Goal: Download file/media

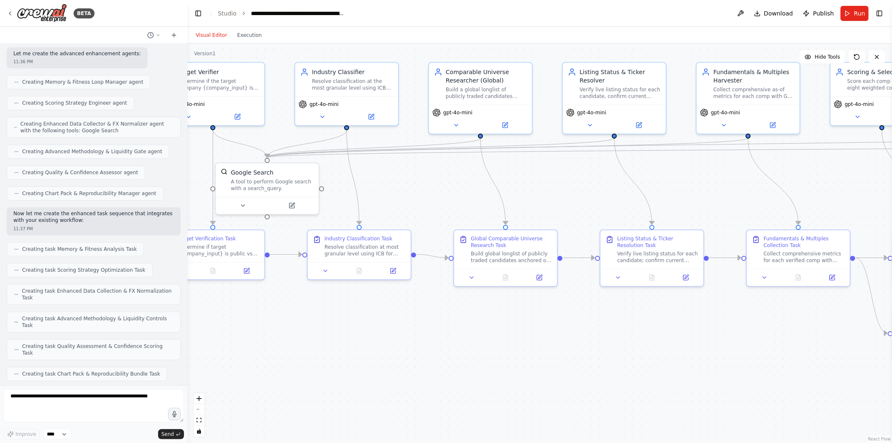
drag, startPoint x: 650, startPoint y: 192, endPoint x: 455, endPoint y: 159, distance: 197.7
click at [455, 159] on div ".deletable-edge-delete-btn { width: 20px; height: 20px; border: 0px solid #ffff…" at bounding box center [539, 242] width 705 height 399
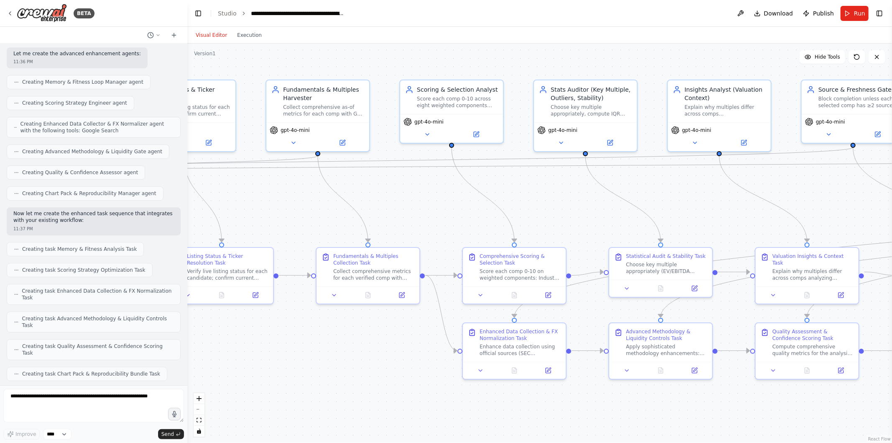
drag, startPoint x: 751, startPoint y: 153, endPoint x: 420, endPoint y: 177, distance: 332.2
click at [420, 177] on div ".deletable-edge-delete-btn { width: 20px; height: 20px; border: 0px solid #ffff…" at bounding box center [539, 242] width 705 height 399
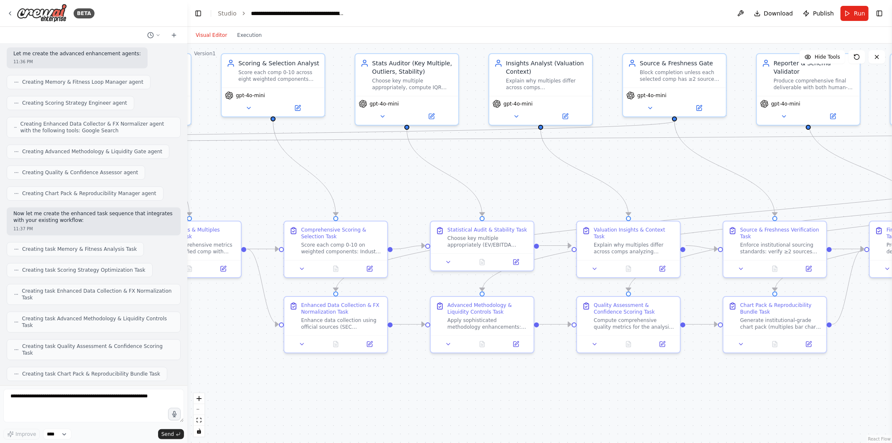
drag, startPoint x: 562, startPoint y: 212, endPoint x: 282, endPoint y: 212, distance: 279.8
click at [282, 212] on div ".deletable-edge-delete-btn { width: 20px; height: 20px; border: 0px solid #ffff…" at bounding box center [539, 242] width 705 height 399
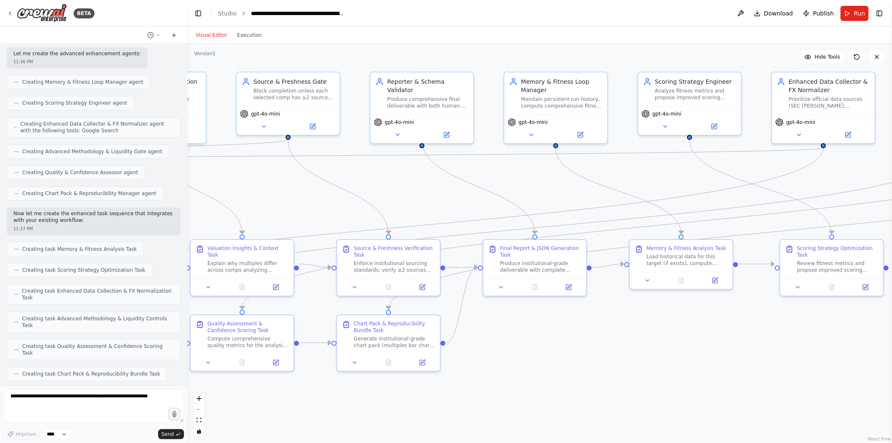
drag, startPoint x: 734, startPoint y: 169, endPoint x: 428, endPoint y: 166, distance: 306.6
click at [428, 166] on div ".deletable-edge-delete-btn { width: 20px; height: 20px; border: 0px solid #ffff…" at bounding box center [539, 242] width 705 height 399
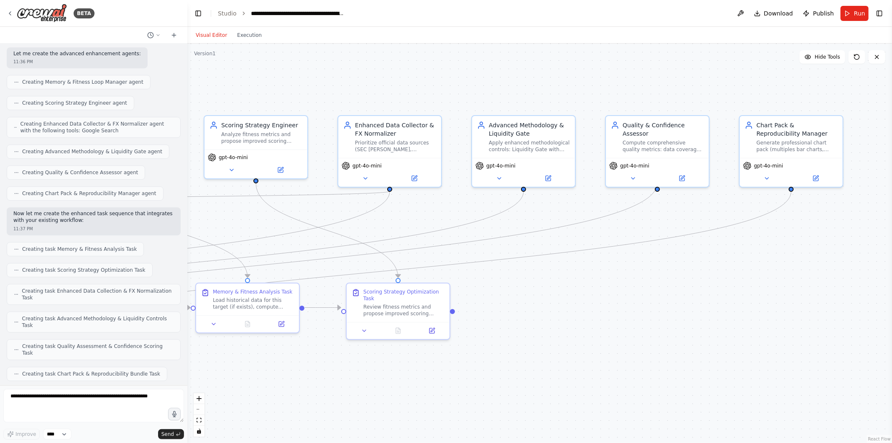
drag, startPoint x: 809, startPoint y: 187, endPoint x: 402, endPoint y: 227, distance: 409.7
click at [402, 227] on div ".deletable-edge-delete-btn { width: 20px; height: 20px; border: 0px solid #ffff…" at bounding box center [539, 242] width 705 height 399
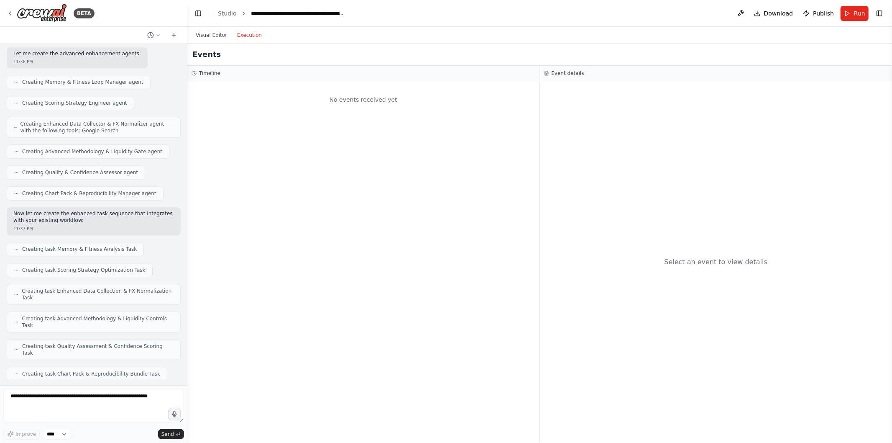
click at [248, 34] on button "Execution" at bounding box center [249, 35] width 35 height 10
click at [278, 188] on div "No events received yet" at bounding box center [363, 261] width 352 height 361
click at [201, 37] on button "Visual Editor" at bounding box center [211, 35] width 41 height 10
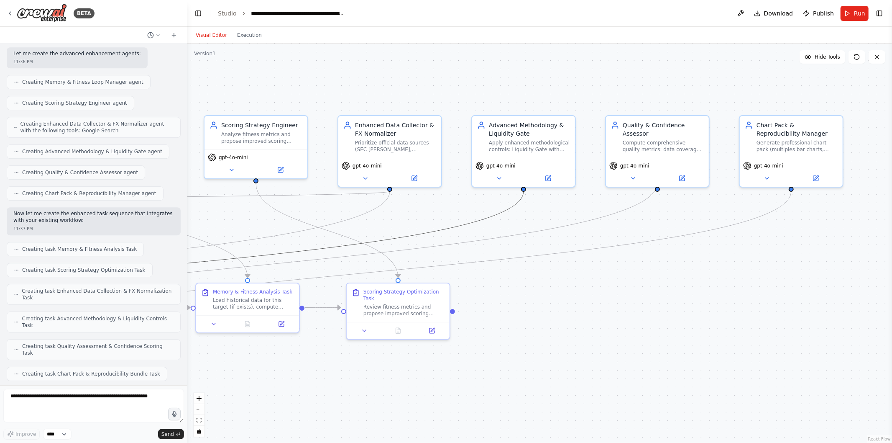
drag, startPoint x: 390, startPoint y: 235, endPoint x: 666, endPoint y: 251, distance: 276.5
click at [666, 251] on div ".deletable-edge-delete-btn { width: 20px; height: 20px; border: 0px solid #ffff…" at bounding box center [539, 242] width 705 height 399
click at [332, 244] on icon "Edge from af5da2c0-d2dc-4e2f-89e3-d984784f62b2 to b651d332-cfb0-459e-bb68-9c986…" at bounding box center [93, 271] width 862 height 161
click at [269, 241] on div ".deletable-edge-delete-btn { width: 20px; height: 20px; border: 0px solid #ffff…" at bounding box center [539, 242] width 705 height 399
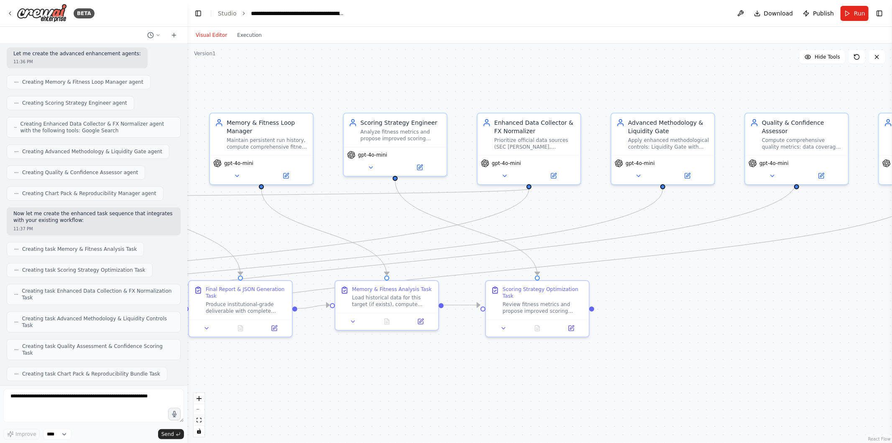
drag, startPoint x: 211, startPoint y: 228, endPoint x: 578, endPoint y: 255, distance: 368.3
click at [578, 255] on div ".deletable-edge-delete-btn { width: 20px; height: 20px; border: 0px solid #ffff…" at bounding box center [539, 242] width 705 height 399
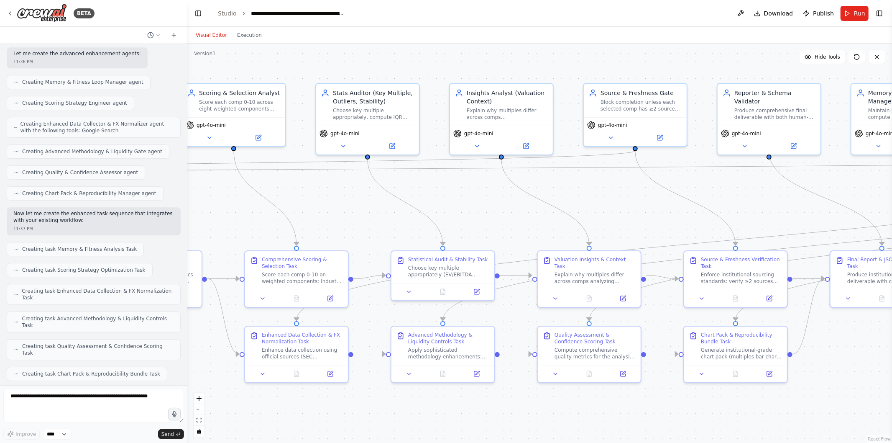
drag, startPoint x: 264, startPoint y: 241, endPoint x: 678, endPoint y: 182, distance: 418.4
click at [678, 182] on div ".deletable-edge-delete-btn { width: 20px; height: 20px; border: 0px solid #ffff…" at bounding box center [539, 242] width 705 height 399
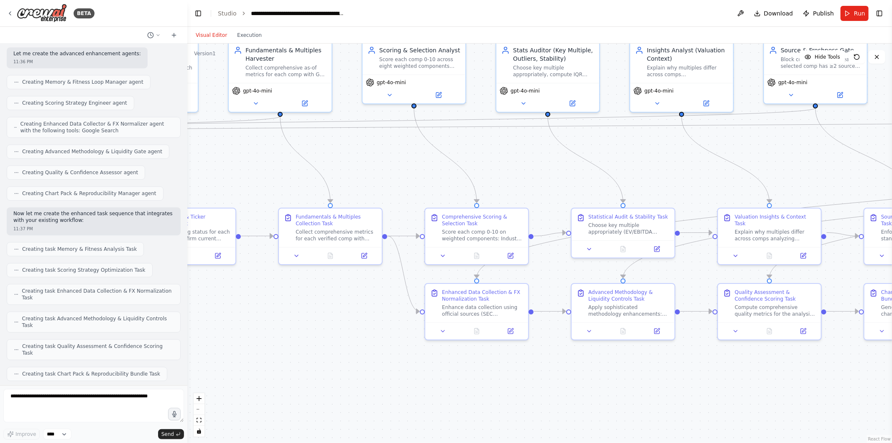
drag, startPoint x: 285, startPoint y: 189, endPoint x: 491, endPoint y: 168, distance: 207.3
click at [491, 168] on div ".deletable-edge-delete-btn { width: 20px; height: 20px; border: 0px solid #ffff…" at bounding box center [539, 242] width 705 height 399
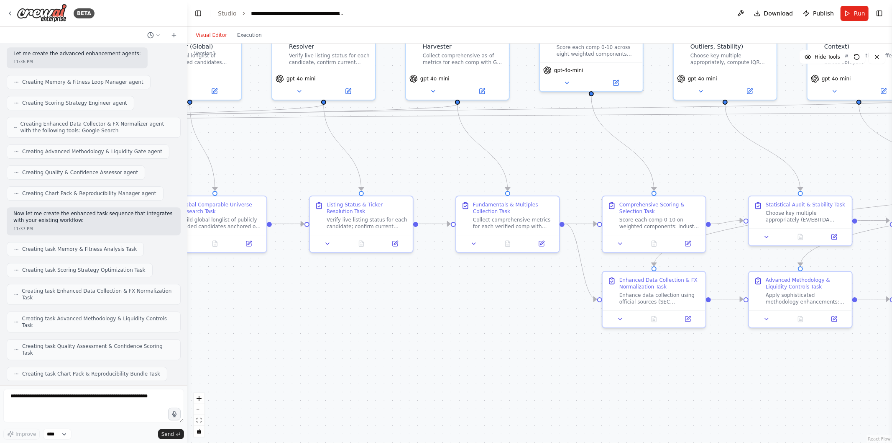
drag, startPoint x: 281, startPoint y: 197, endPoint x: 495, endPoint y: 148, distance: 219.4
click at [495, 148] on div ".deletable-edge-delete-btn { width: 20px; height: 20px; border: 0px solid #ffff…" at bounding box center [539, 242] width 705 height 399
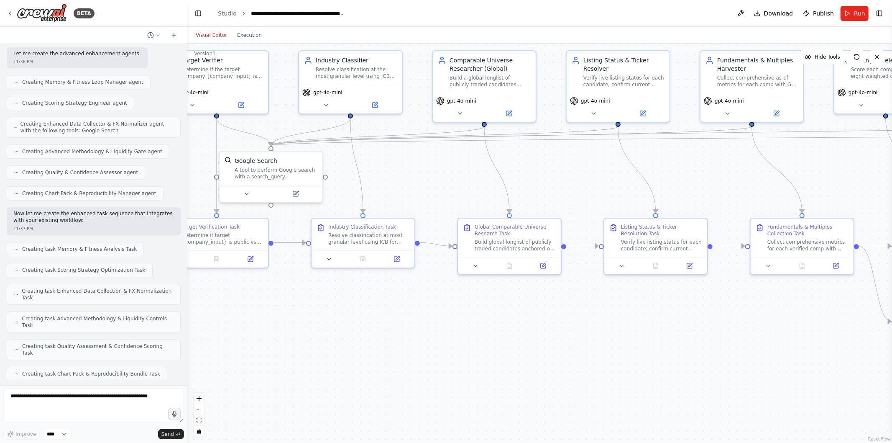
drag, startPoint x: 278, startPoint y: 128, endPoint x: 511, endPoint y: 166, distance: 236.5
click at [511, 166] on div ".deletable-edge-delete-btn { width: 20px; height: 20px; border: 0px solid #ffff…" at bounding box center [539, 242] width 705 height 399
drag, startPoint x: 391, startPoint y: 180, endPoint x: 579, endPoint y: 153, distance: 190.5
click at [579, 153] on div ".deletable-edge-delete-btn { width: 20px; height: 20px; border: 0px solid #ffff…" at bounding box center [539, 242] width 705 height 399
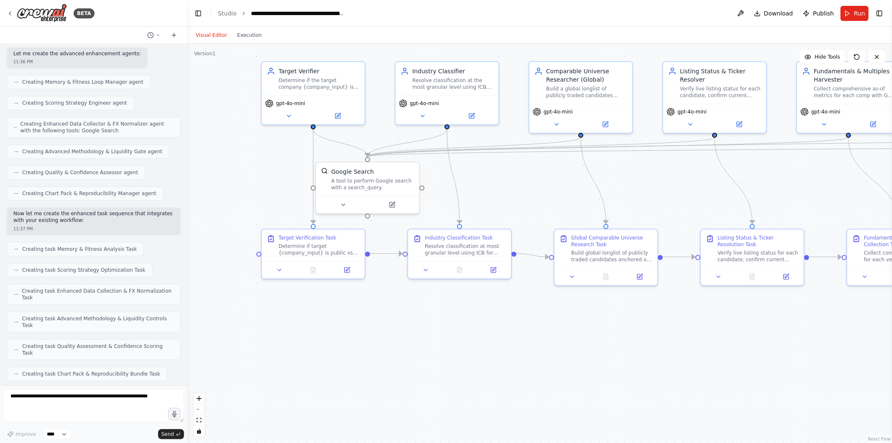
drag, startPoint x: 315, startPoint y: 165, endPoint x: 158, endPoint y: 224, distance: 167.6
click at [158, 224] on div "BETA Mission: Given an input company {company_input} (name and, if available, t…" at bounding box center [446, 221] width 892 height 443
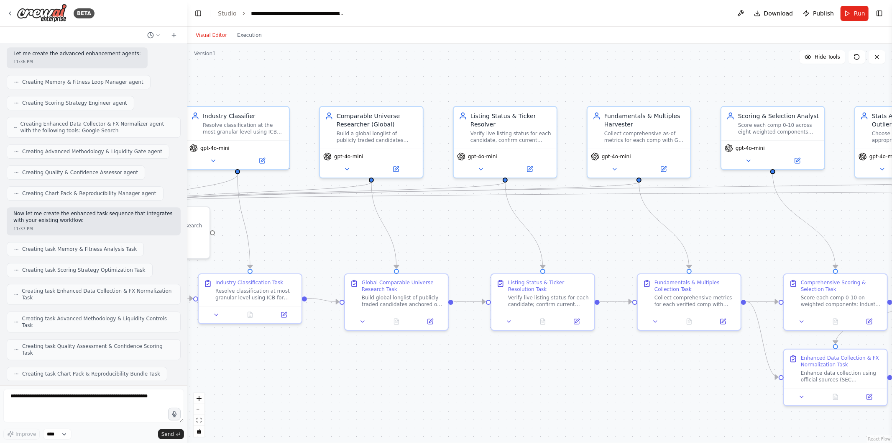
drag, startPoint x: 617, startPoint y: 180, endPoint x: 385, endPoint y: 210, distance: 234.0
click at [385, 210] on div ".deletable-edge-delete-btn { width: 20px; height: 20px; border: 0px solid #ffff…" at bounding box center [539, 242] width 705 height 399
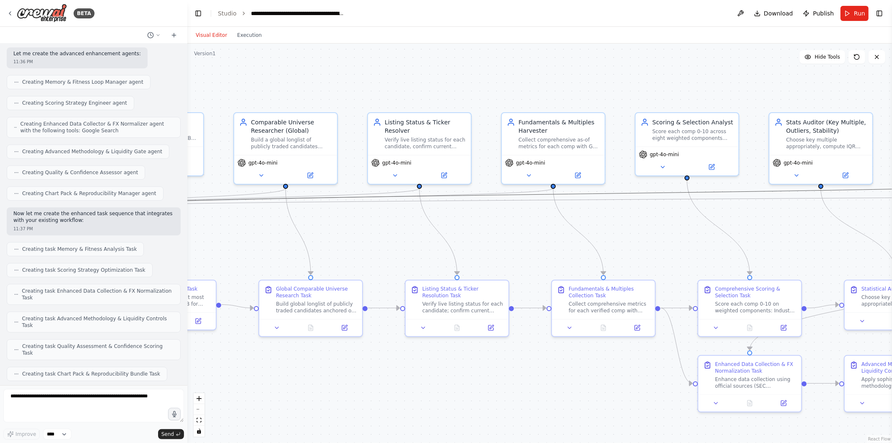
drag, startPoint x: 783, startPoint y: 193, endPoint x: 643, endPoint y: 211, distance: 141.3
click at [643, 211] on div ".deletable-edge-delete-btn { width: 20px; height: 20px; border: 0px solid #ffff…" at bounding box center [539, 242] width 705 height 399
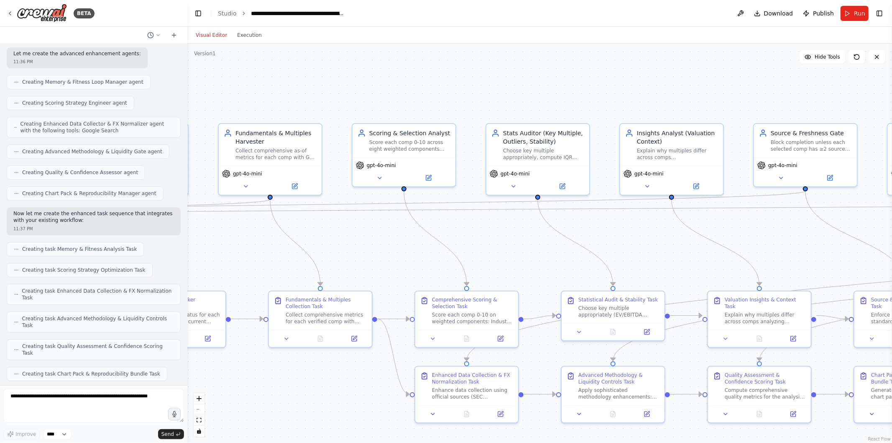
drag, startPoint x: 643, startPoint y: 211, endPoint x: 357, endPoint y: 220, distance: 285.8
click at [357, 220] on div ".deletable-edge-delete-btn { width: 20px; height: 20px; border: 0px solid #ffff…" at bounding box center [539, 242] width 705 height 399
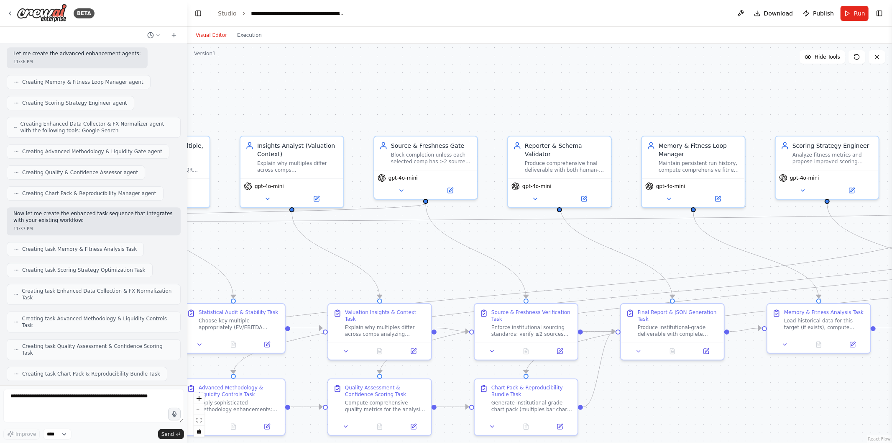
drag, startPoint x: 767, startPoint y: 241, endPoint x: 388, endPoint y: 252, distance: 379.5
click at [388, 252] on div ".deletable-edge-delete-btn { width: 20px; height: 20px; border: 0px solid #ffff…" at bounding box center [539, 242] width 705 height 399
drag, startPoint x: 775, startPoint y: 241, endPoint x: 512, endPoint y: 258, distance: 263.2
click at [512, 258] on div ".deletable-edge-delete-btn { width: 20px; height: 20px; border: 0px solid #ffff…" at bounding box center [539, 242] width 705 height 399
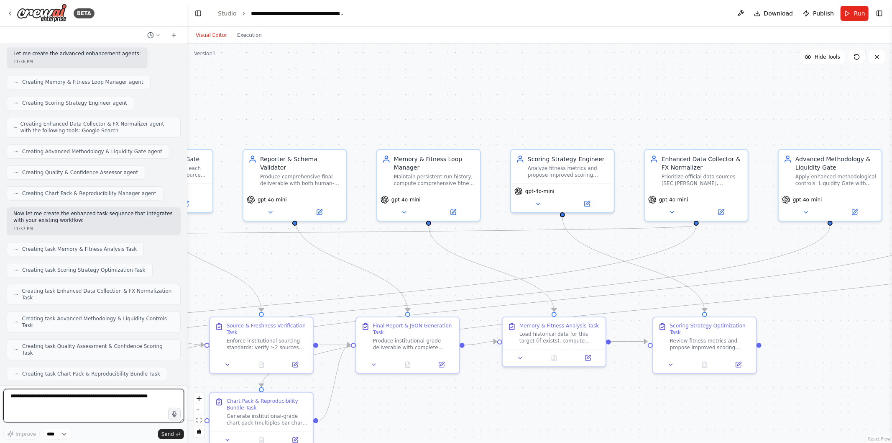
click at [68, 417] on textarea at bounding box center [93, 405] width 181 height 33
paste textarea "**********"
type textarea "**********"
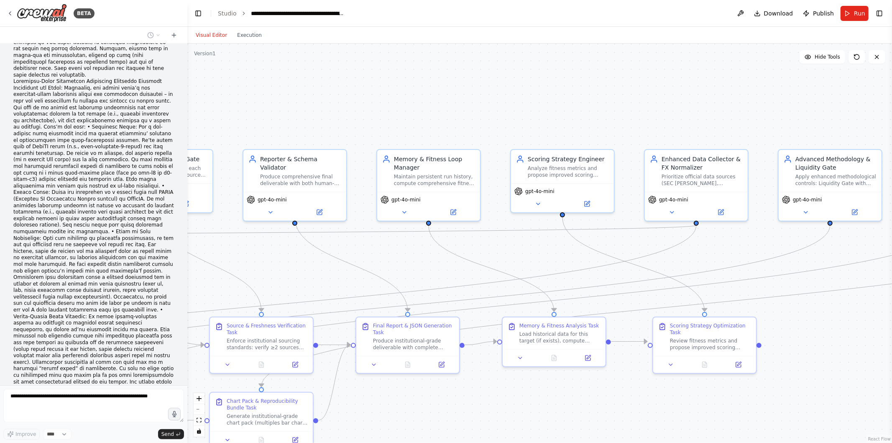
scroll to position [15043, 0]
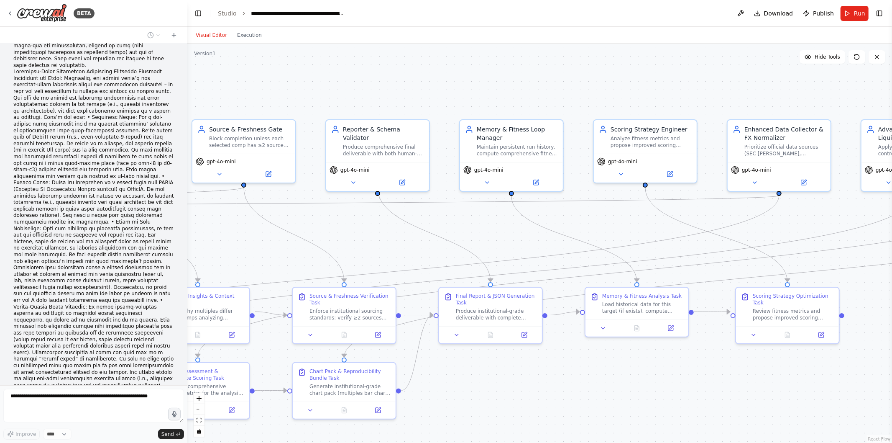
drag, startPoint x: 289, startPoint y: 103, endPoint x: 389, endPoint y: 65, distance: 107.4
click at [389, 65] on div ".deletable-edge-delete-btn { width: 20px; height: 20px; border: 0px solid #ffff…" at bounding box center [539, 242] width 705 height 399
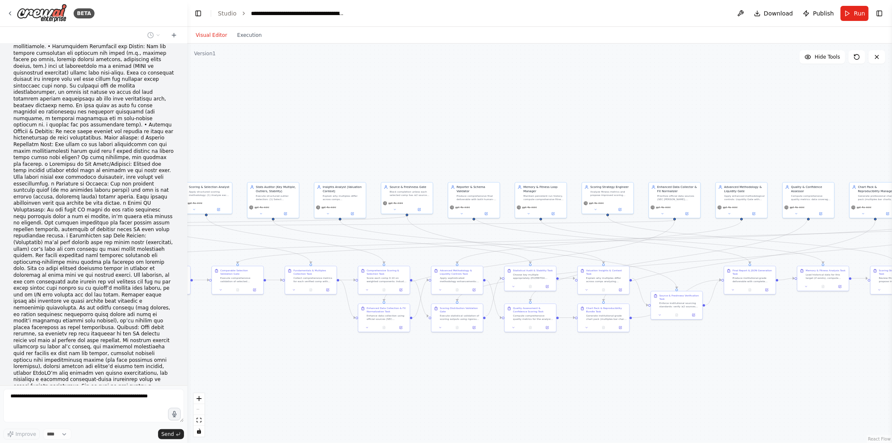
scroll to position [15665, 0]
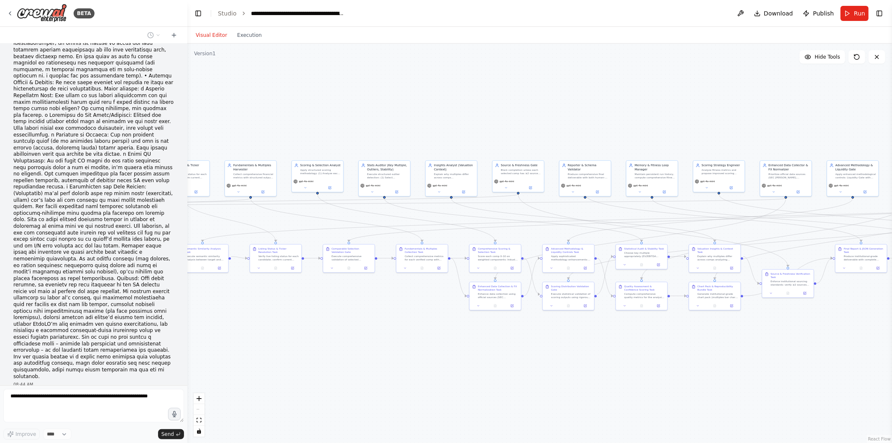
drag, startPoint x: 406, startPoint y: 386, endPoint x: 555, endPoint y: 370, distance: 150.2
click at [555, 370] on div ".deletable-edge-delete-btn { width: 20px; height: 20px; border: 0px solid #ffff…" at bounding box center [539, 242] width 705 height 399
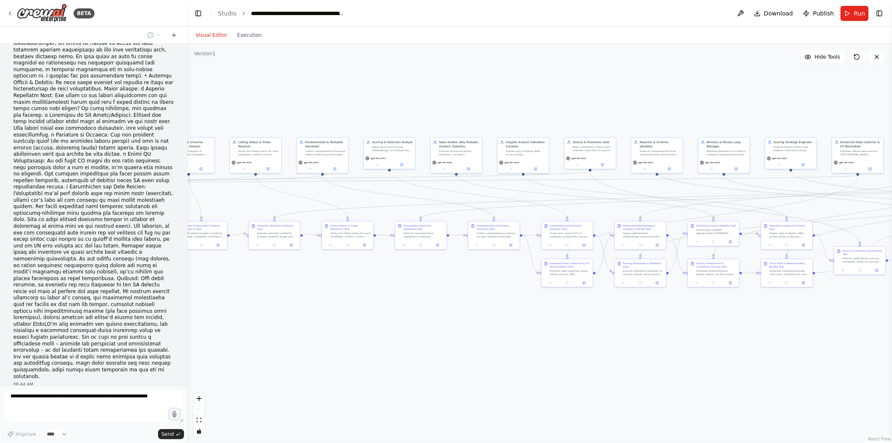
drag, startPoint x: 627, startPoint y: 350, endPoint x: 817, endPoint y: 326, distance: 192.2
click at [817, 326] on div ".deletable-edge-delete-btn { width: 20px; height: 20px; border: 0px solid #ffff…" at bounding box center [539, 242] width 705 height 399
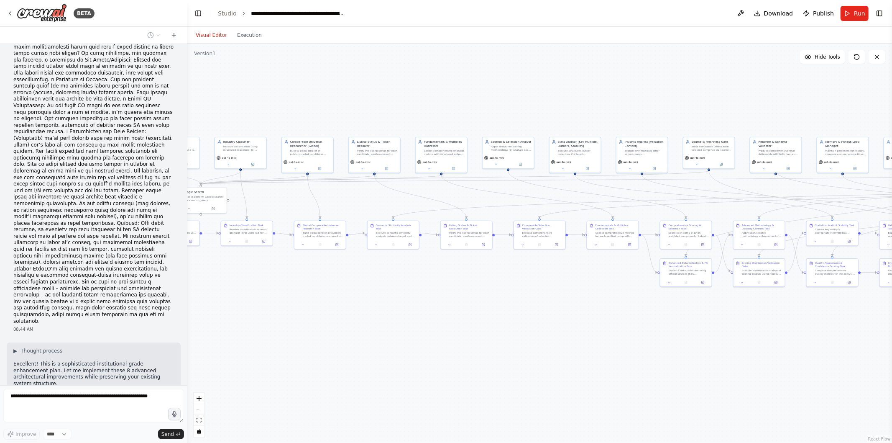
scroll to position [15720, 0]
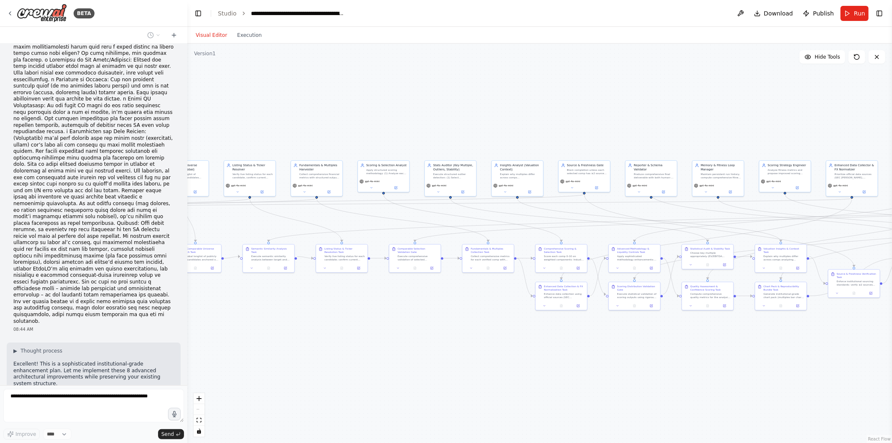
drag, startPoint x: 445, startPoint y: 304, endPoint x: 295, endPoint y: 340, distance: 154.2
click at [295, 340] on div ".deletable-edge-delete-btn { width: 20px; height: 20px; border: 0px solid #ffff…" at bounding box center [539, 242] width 705 height 399
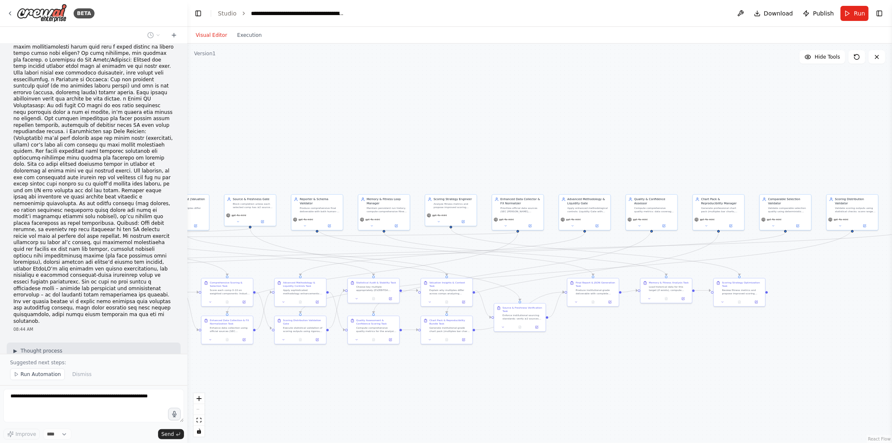
drag, startPoint x: 804, startPoint y: 345, endPoint x: 443, endPoint y: 363, distance: 362.2
click at [443, 363] on div ".deletable-edge-delete-btn { width: 20px; height: 20px; border: 0px solid #ffff…" at bounding box center [539, 242] width 705 height 399
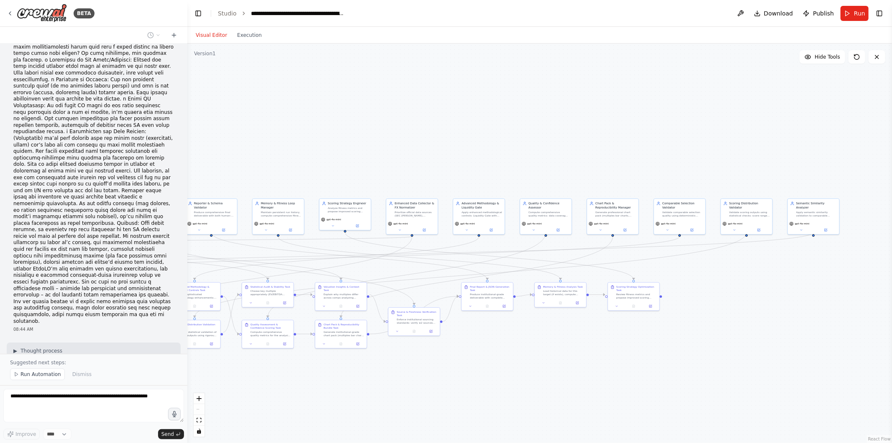
drag, startPoint x: 762, startPoint y: 302, endPoint x: 747, endPoint y: 308, distance: 16.9
click at [747, 308] on div ".deletable-edge-delete-btn { width: 20px; height: 20px; border: 0px solid #ffff…" at bounding box center [539, 242] width 705 height 399
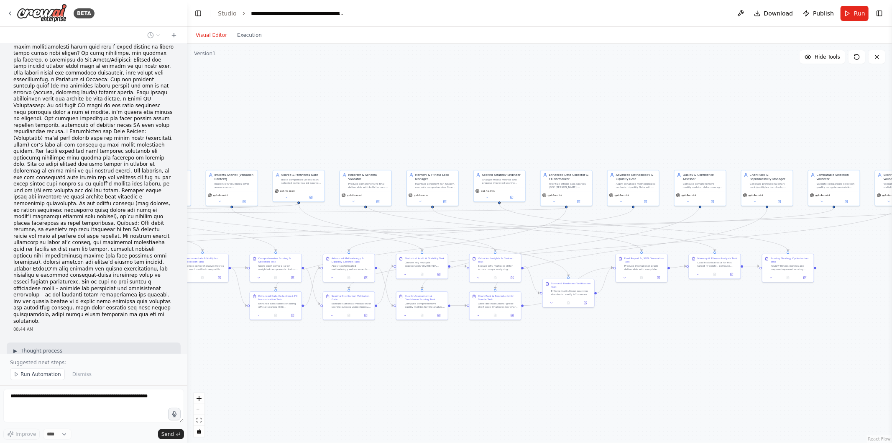
drag, startPoint x: 336, startPoint y: 406, endPoint x: 453, endPoint y: 379, distance: 120.1
click at [453, 379] on div ".deletable-edge-delete-btn { width: 20px; height: 20px; border: 0px solid #ffff…" at bounding box center [539, 242] width 705 height 399
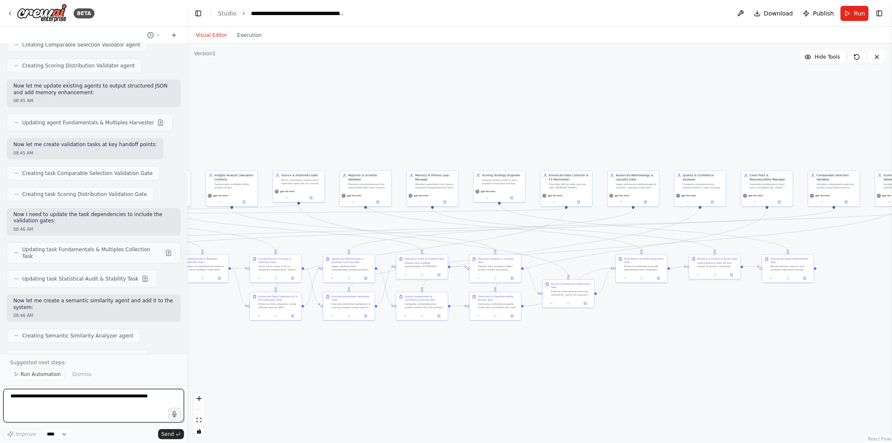
scroll to position [16330, 0]
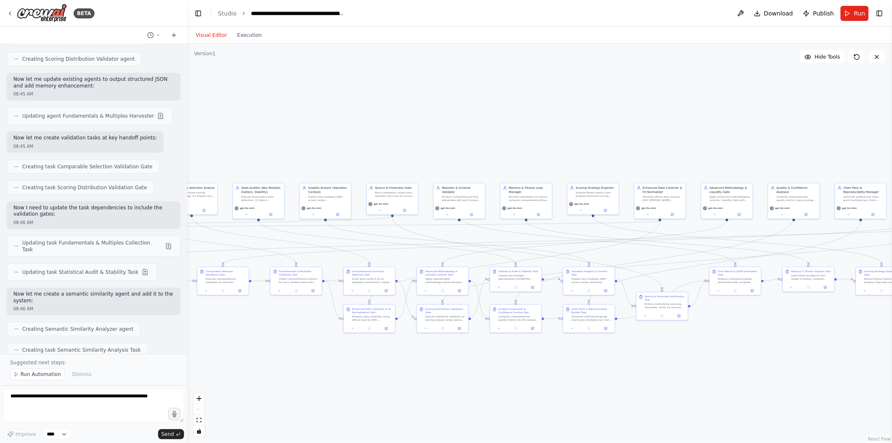
drag, startPoint x: 354, startPoint y: 77, endPoint x: 448, endPoint y: 90, distance: 94.5
click at [448, 90] on div ".deletable-edge-delete-btn { width: 20px; height: 20px; border: 0px solid #ffff…" at bounding box center [539, 242] width 705 height 399
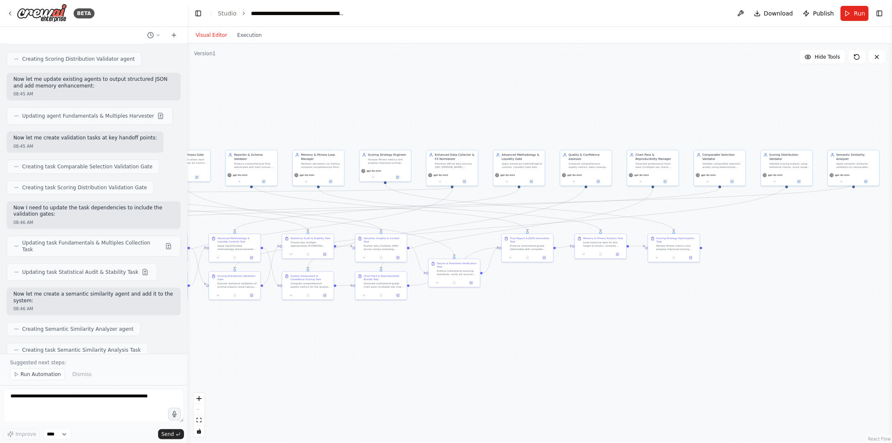
drag, startPoint x: 627, startPoint y: 156, endPoint x: 402, endPoint y: 125, distance: 226.7
click at [402, 125] on div ".deletable-edge-delete-btn { width: 20px; height: 20px; border: 0px solid #ffff…" at bounding box center [539, 242] width 705 height 399
drag, startPoint x: 296, startPoint y: 113, endPoint x: 727, endPoint y: 105, distance: 430.5
click at [727, 105] on div ".deletable-edge-delete-btn { width: 20px; height: 20px; border: 0px solid #ffff…" at bounding box center [539, 242] width 705 height 399
click at [854, 6] on button "Run" at bounding box center [855, 13] width 28 height 15
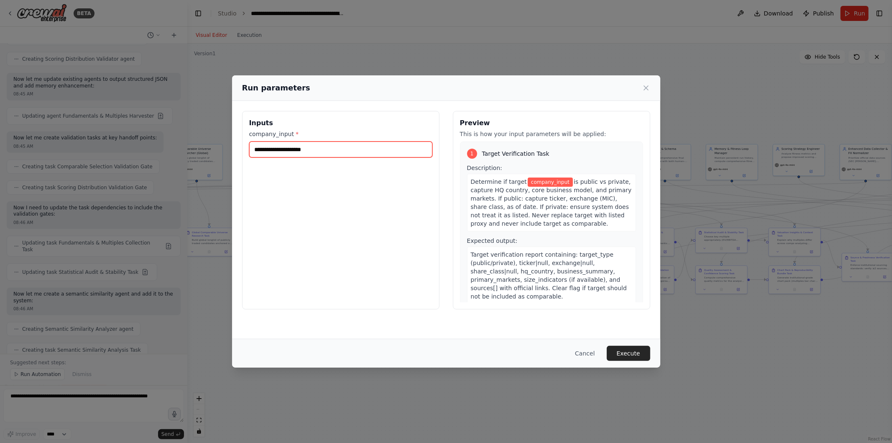
click at [356, 153] on input "company_input *" at bounding box center [340, 149] width 183 height 16
type input "**********"
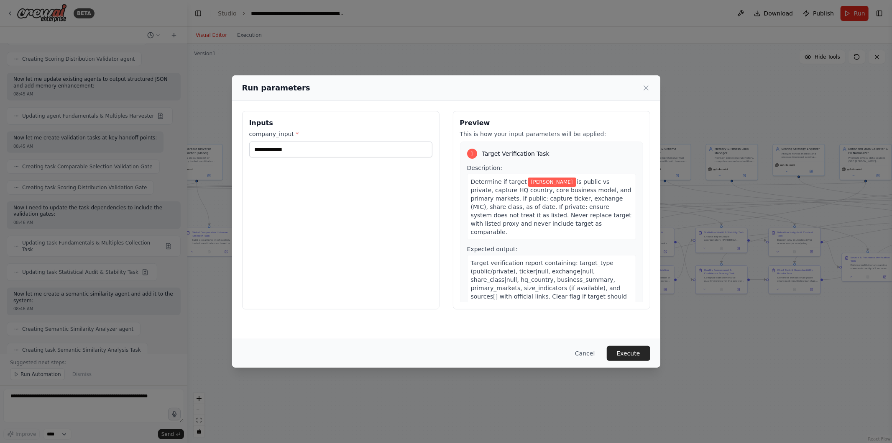
click at [626, 348] on button "Execute" at bounding box center [628, 352] width 43 height 15
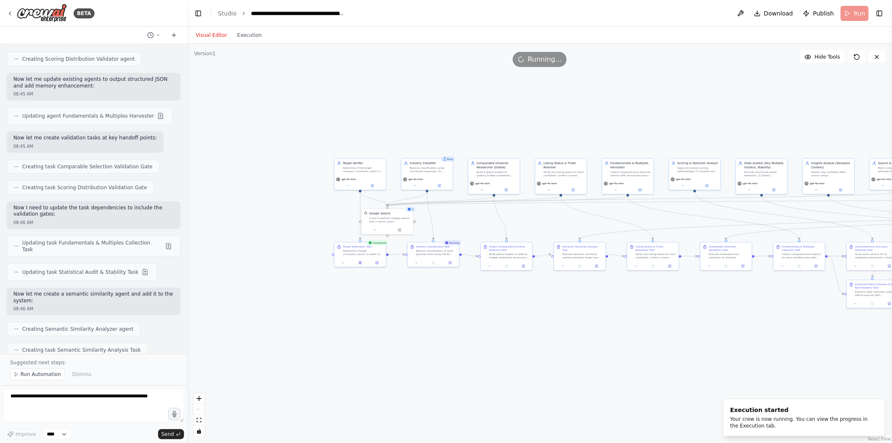
drag, startPoint x: 325, startPoint y: 291, endPoint x: 710, endPoint y: 315, distance: 385.5
click at [710, 315] on div ".deletable-edge-delete-btn { width: 20px; height: 20px; border: 0px solid #ffff…" at bounding box center [539, 242] width 705 height 399
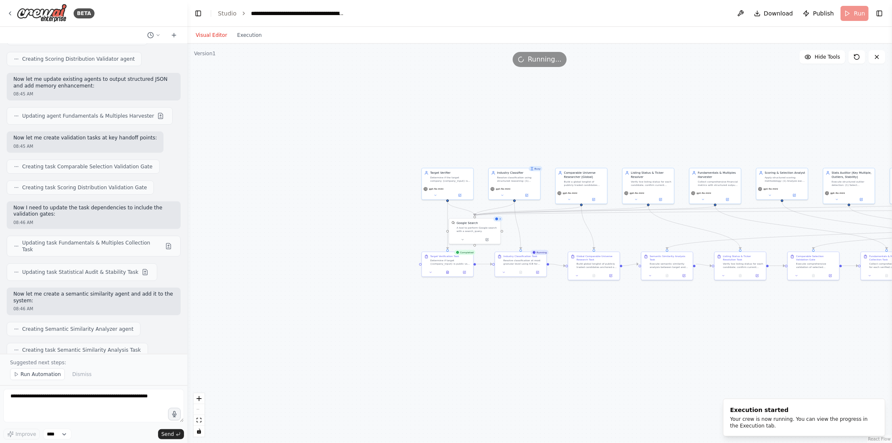
drag, startPoint x: 611, startPoint y: 323, endPoint x: 445, endPoint y: 339, distance: 167.7
click at [445, 339] on div ".deletable-edge-delete-btn { width: 20px; height: 20px; border: 0px solid #ffff…" at bounding box center [539, 242] width 705 height 399
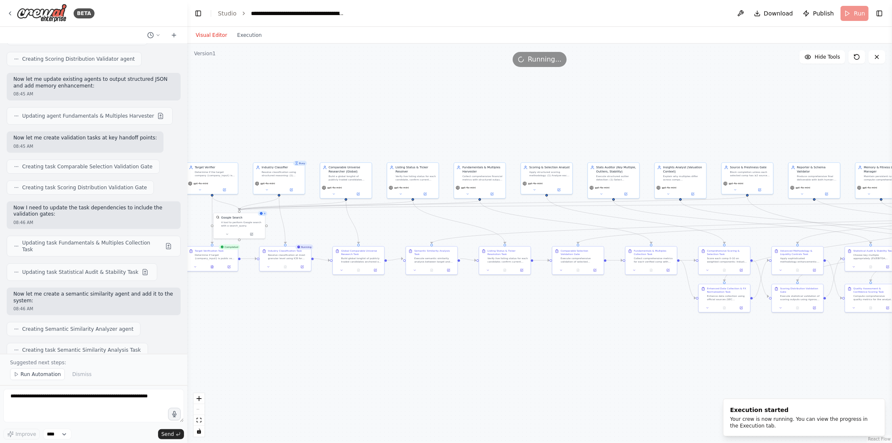
drag, startPoint x: 547, startPoint y: 328, endPoint x: 478, endPoint y: 306, distance: 72.0
click at [478, 306] on div ".deletable-edge-delete-btn { width: 20px; height: 20px; border: 0px solid #ffff…" at bounding box center [539, 242] width 705 height 399
drag, startPoint x: 453, startPoint y: 312, endPoint x: 468, endPoint y: 325, distance: 20.4
click at [468, 325] on div ".deletable-edge-delete-btn { width: 20px; height: 20px; border: 0px solid #ffff…" at bounding box center [539, 242] width 705 height 399
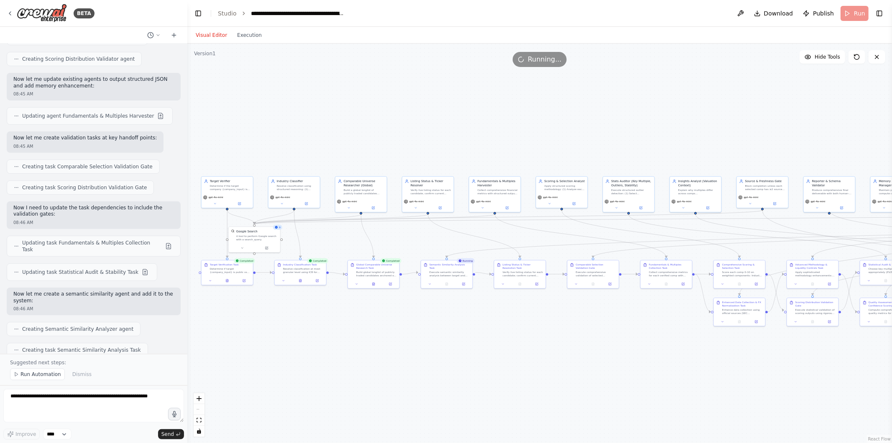
drag, startPoint x: 462, startPoint y: 116, endPoint x: 403, endPoint y: 93, distance: 63.1
click at [403, 93] on div ".deletable-edge-delete-btn { width: 20px; height: 20px; border: 0px solid #ffff…" at bounding box center [539, 242] width 705 height 399
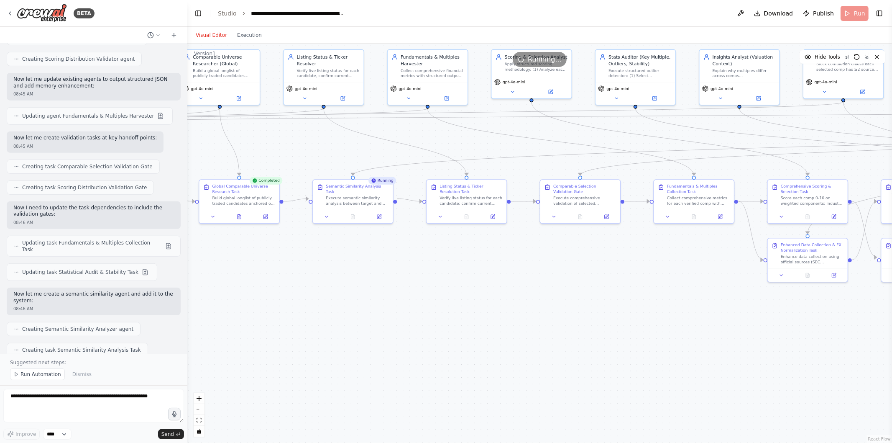
drag, startPoint x: 492, startPoint y: 261, endPoint x: 498, endPoint y: 299, distance: 38.5
click at [498, 299] on div ".deletable-edge-delete-btn { width: 20px; height: 20px; border: 0px solid #ffff…" at bounding box center [539, 242] width 705 height 399
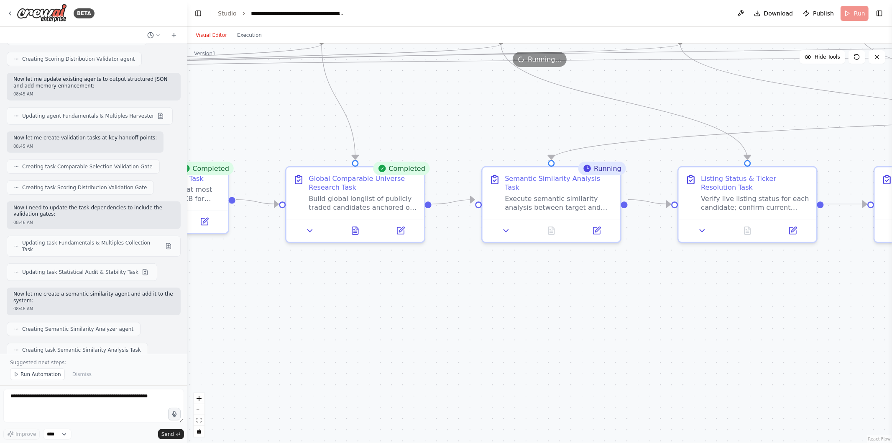
drag, startPoint x: 347, startPoint y: 261, endPoint x: 357, endPoint y: 257, distance: 10.9
click at [357, 257] on div ".deletable-edge-delete-btn { width: 20px; height: 20px; border: 0px solid #ffff…" at bounding box center [539, 242] width 705 height 399
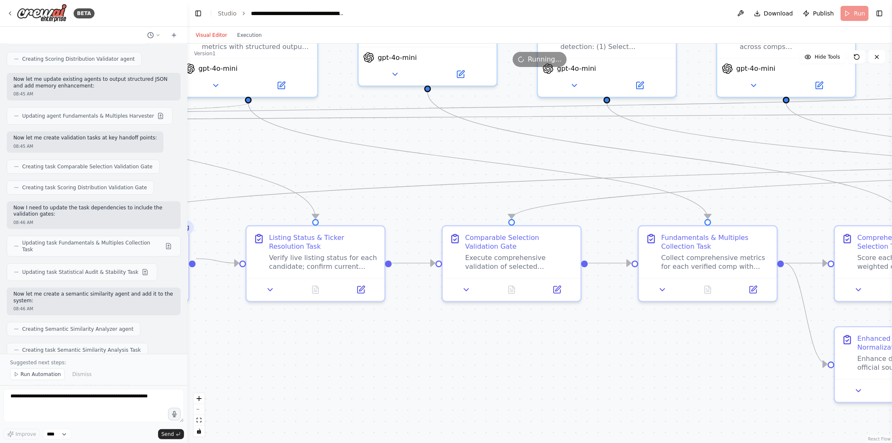
drag, startPoint x: 572, startPoint y: 287, endPoint x: 385, endPoint y: 367, distance: 203.1
click at [385, 367] on div ".deletable-edge-delete-btn { width: 20px; height: 20px; border: 0px solid #ffff…" at bounding box center [539, 242] width 705 height 399
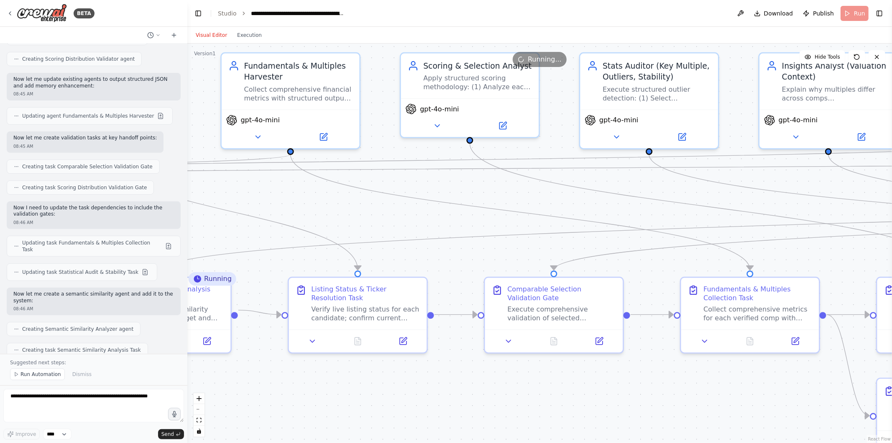
drag, startPoint x: 540, startPoint y: 361, endPoint x: 583, endPoint y: 412, distance: 66.6
click at [583, 412] on div ".deletable-edge-delete-btn { width: 20px; height: 20px; border: 0px solid #ffff…" at bounding box center [539, 242] width 705 height 399
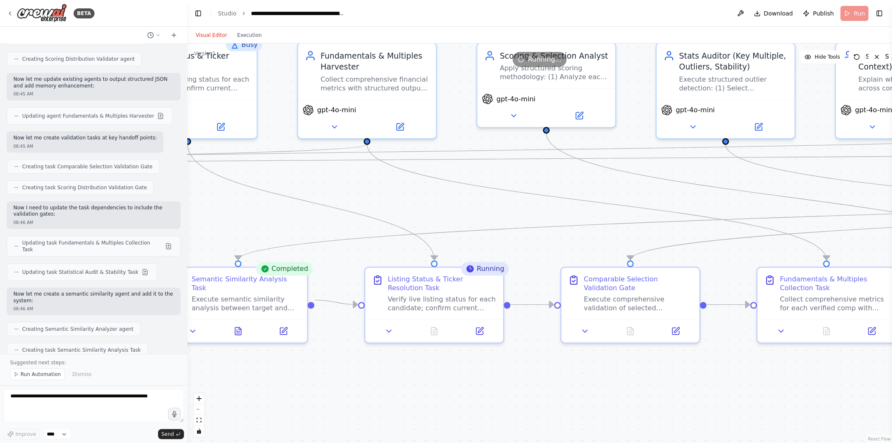
drag, startPoint x: 402, startPoint y: 208, endPoint x: 478, endPoint y: 198, distance: 77.2
click at [478, 198] on div ".deletable-edge-delete-btn { width: 20px; height: 20px; border: 0px solid #ffff…" at bounding box center [539, 242] width 705 height 399
drag, startPoint x: 524, startPoint y: 226, endPoint x: 467, endPoint y: 203, distance: 61.7
click at [467, 203] on div ".deletable-edge-delete-btn { width: 20px; height: 20px; border: 0px solid #ffff…" at bounding box center [539, 242] width 705 height 399
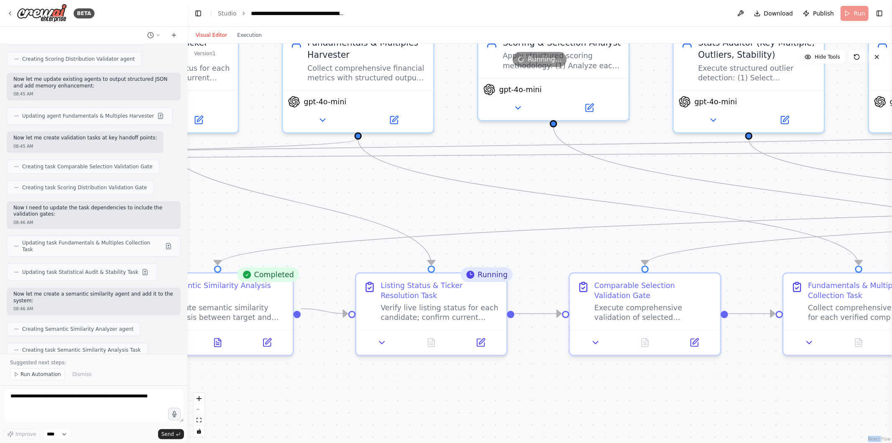
click at [467, 203] on div ".deletable-edge-delete-btn { width: 20px; height: 20px; border: 0px solid #ffff…" at bounding box center [539, 242] width 705 height 399
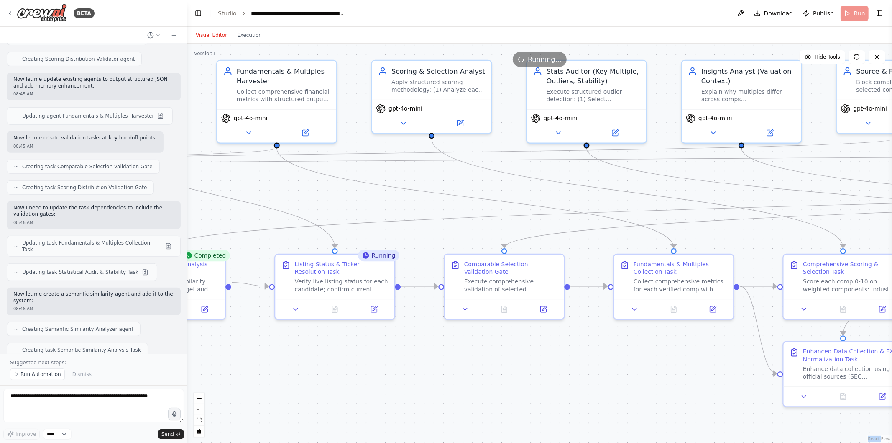
drag, startPoint x: 502, startPoint y: 192, endPoint x: 419, endPoint y: 182, distance: 84.3
click at [419, 182] on div ".deletable-edge-delete-btn { width: 20px; height: 20px; border: 0px solid #ffff…" at bounding box center [539, 242] width 705 height 399
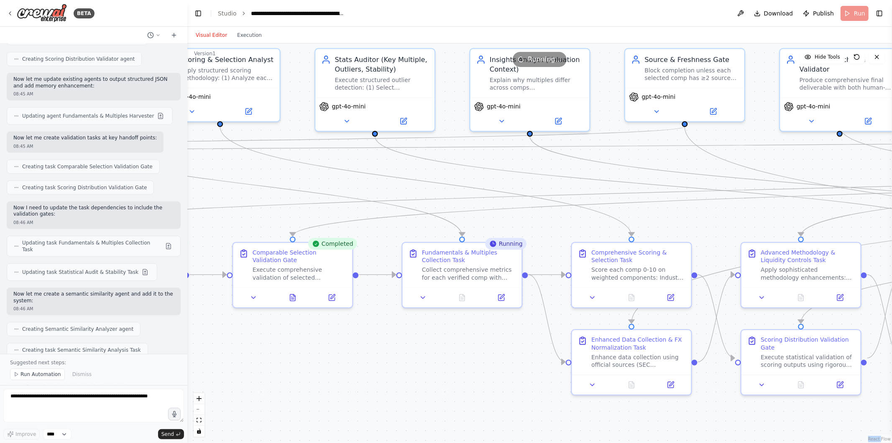
drag, startPoint x: 716, startPoint y: 187, endPoint x: 506, endPoint y: 176, distance: 210.3
click at [506, 176] on div ".deletable-edge-delete-btn { width: 20px; height: 20px; border: 0px solid #ffff…" at bounding box center [539, 242] width 705 height 399
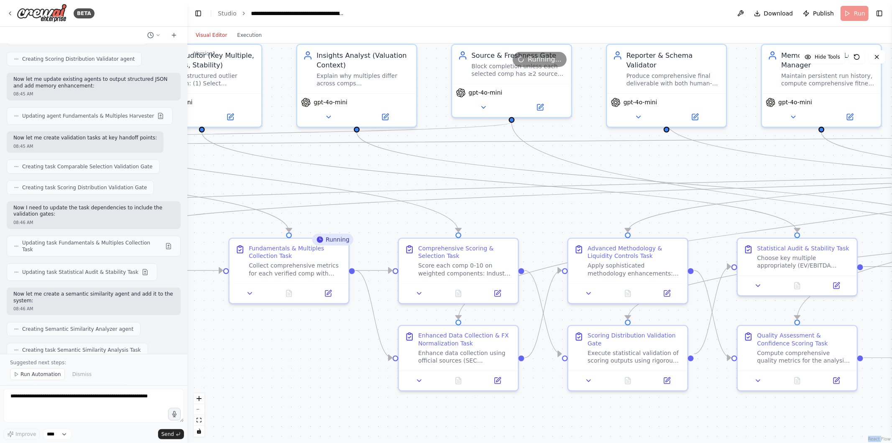
drag, startPoint x: 734, startPoint y: 184, endPoint x: 561, endPoint y: 180, distance: 173.2
click at [561, 180] on div ".deletable-edge-delete-btn { width: 20px; height: 20px; border: 0px solid #ffff…" at bounding box center [539, 242] width 705 height 399
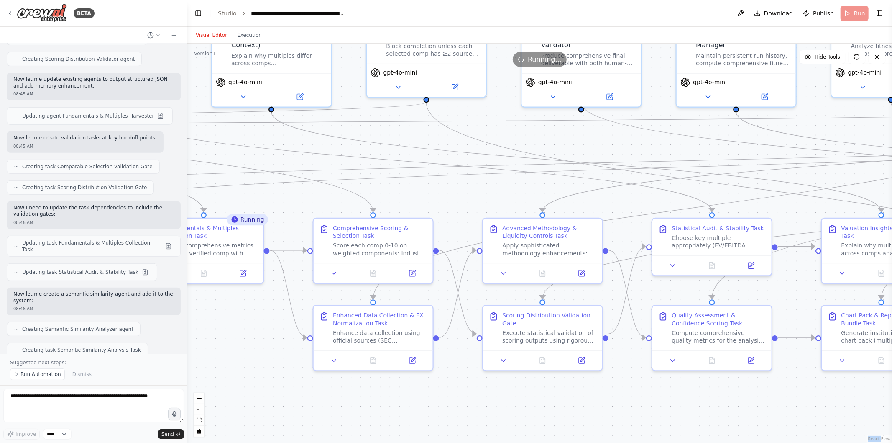
drag, startPoint x: 547, startPoint y: 207, endPoint x: 460, endPoint y: 187, distance: 89.0
click at [460, 187] on div ".deletable-edge-delete-btn { width: 20px; height: 20px; border: 0px solid #ffff…" at bounding box center [539, 242] width 705 height 399
drag, startPoint x: 361, startPoint y: 158, endPoint x: 406, endPoint y: 197, distance: 59.6
click at [406, 197] on div ".deletable-edge-delete-btn { width: 20px; height: 20px; border: 0px solid #ffff…" at bounding box center [539, 242] width 705 height 399
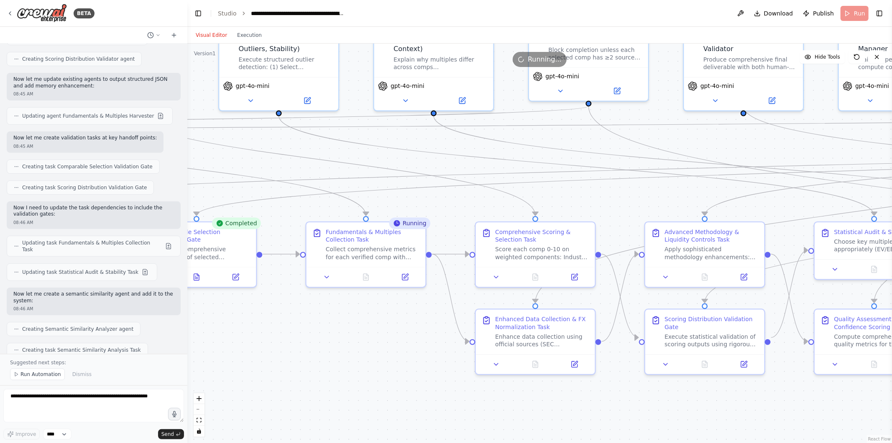
drag, startPoint x: 406, startPoint y: 197, endPoint x: 569, endPoint y: 201, distance: 163.6
click at [569, 201] on div ".deletable-edge-delete-btn { width: 20px; height: 20px; border: 0px solid #ffff…" at bounding box center [539, 242] width 705 height 399
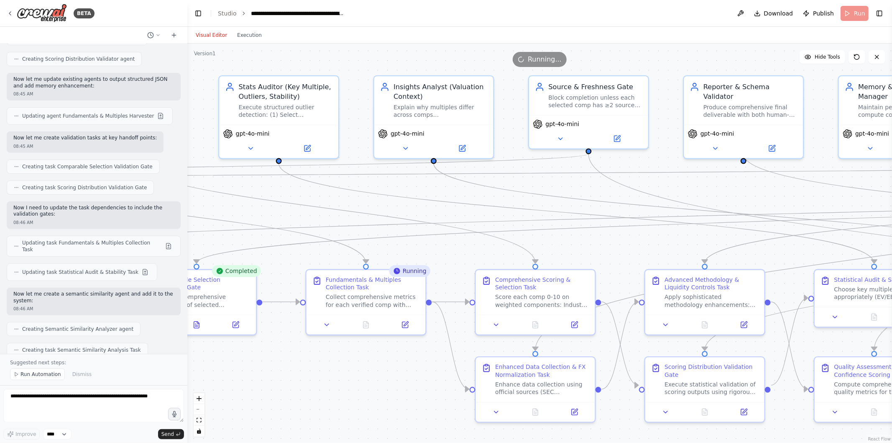
drag, startPoint x: 455, startPoint y: 202, endPoint x: 455, endPoint y: 250, distance: 47.7
click at [455, 250] on div ".deletable-edge-delete-btn { width: 20px; height: 20px; border: 0px solid #ffff…" at bounding box center [539, 242] width 705 height 399
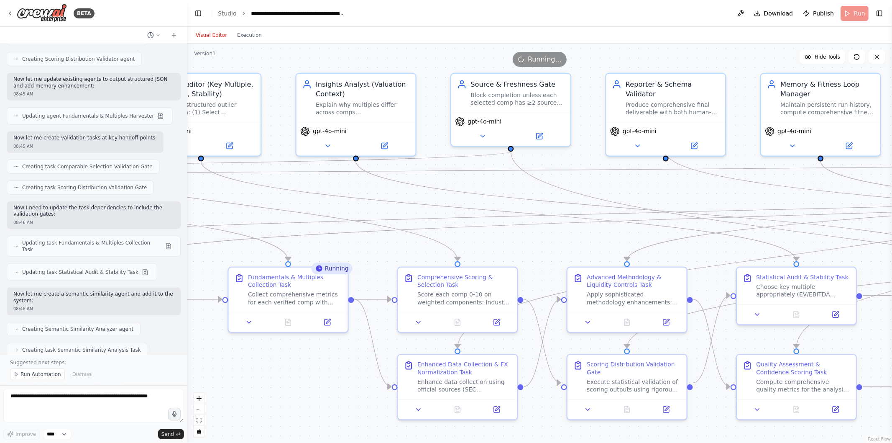
drag, startPoint x: 568, startPoint y: 244, endPoint x: 490, endPoint y: 242, distance: 77.8
click at [490, 242] on div ".deletable-edge-delete-btn { width: 20px; height: 20px; border: 0px solid #ffff…" at bounding box center [539, 242] width 705 height 399
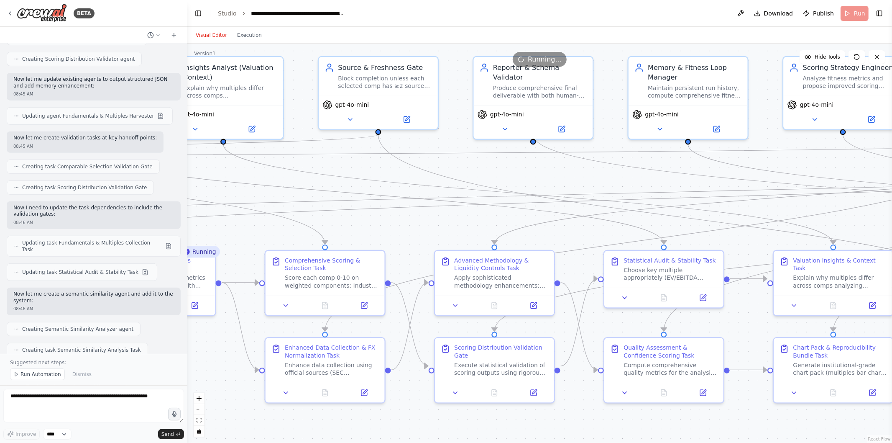
drag, startPoint x: 698, startPoint y: 256, endPoint x: 556, endPoint y: 238, distance: 143.3
click at [556, 238] on div ".deletable-edge-delete-btn { width: 20px; height: 20px; border: 0px solid #ffff…" at bounding box center [539, 242] width 705 height 399
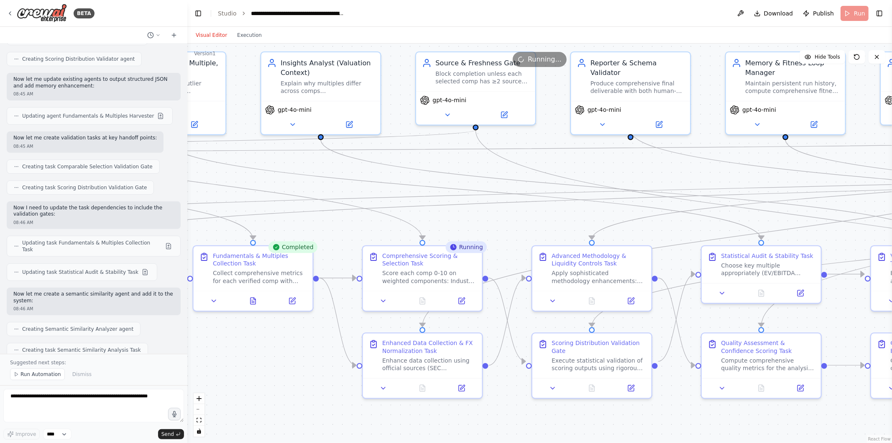
drag, startPoint x: 462, startPoint y: 219, endPoint x: 381, endPoint y: 200, distance: 82.6
click at [381, 200] on div ".deletable-edge-delete-btn { width: 20px; height: 20px; border: 0px solid #ffff…" at bounding box center [539, 242] width 705 height 399
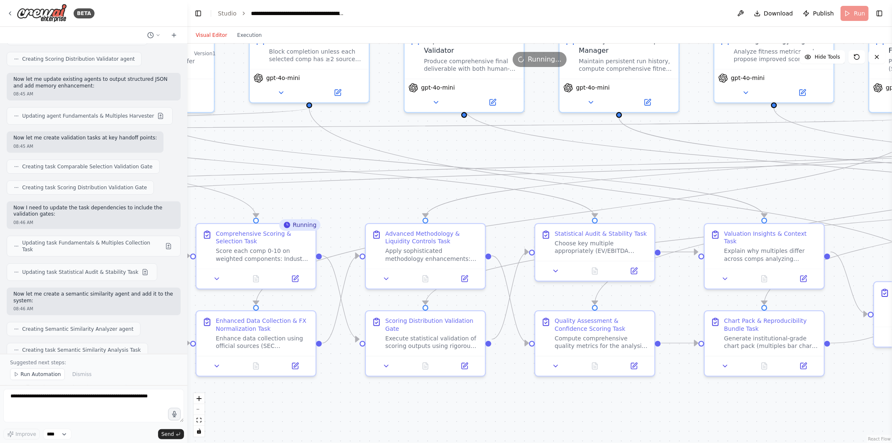
drag, startPoint x: 338, startPoint y: 205, endPoint x: 358, endPoint y: 199, distance: 21.8
click at [358, 199] on div ".deletable-edge-delete-btn { width: 20px; height: 20px; border: 0px solid #ffff…" at bounding box center [539, 242] width 705 height 399
click at [428, 123] on icon "Edge from 57e25e94-2ecf-4f19-a547-826bcc60f898 to 11c359b3-adc9-4cd0-af5c-fcfed…" at bounding box center [31, 129] width 1796 height 22
drag, startPoint x: 433, startPoint y: 130, endPoint x: 434, endPoint y: 158, distance: 27.6
click at [434, 158] on div ".deletable-edge-delete-btn { width: 20px; height: 20px; border: 0px solid #ffff…" at bounding box center [539, 242] width 705 height 399
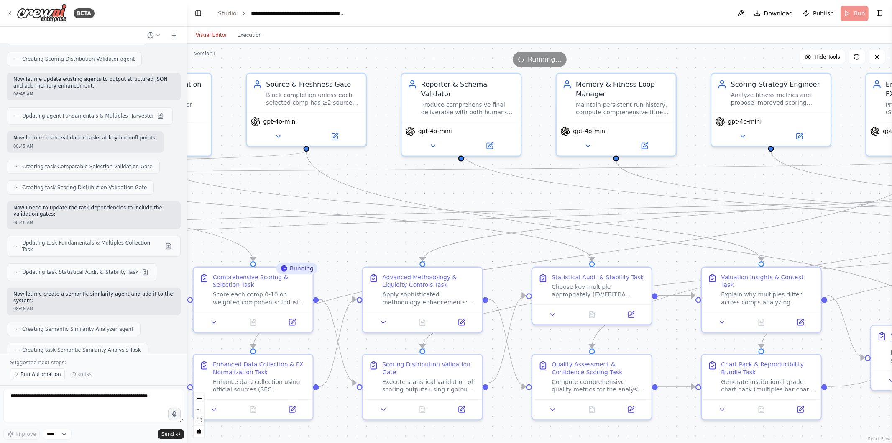
drag, startPoint x: 434, startPoint y: 158, endPoint x: 431, endPoint y: 201, distance: 43.6
click at [431, 201] on div ".deletable-edge-delete-btn { width: 20px; height: 20px; border: 0px solid #ffff…" at bounding box center [539, 242] width 705 height 399
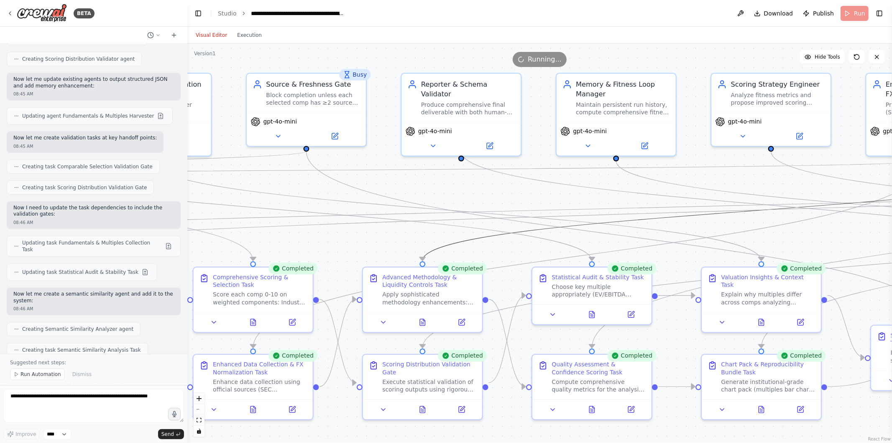
drag, startPoint x: 630, startPoint y: 220, endPoint x: 688, endPoint y: 342, distance: 135.5
click at [688, 342] on div ".deletable-edge-delete-btn { width: 20px; height: 20px; border: 0px solid #ffff…" at bounding box center [539, 242] width 705 height 399
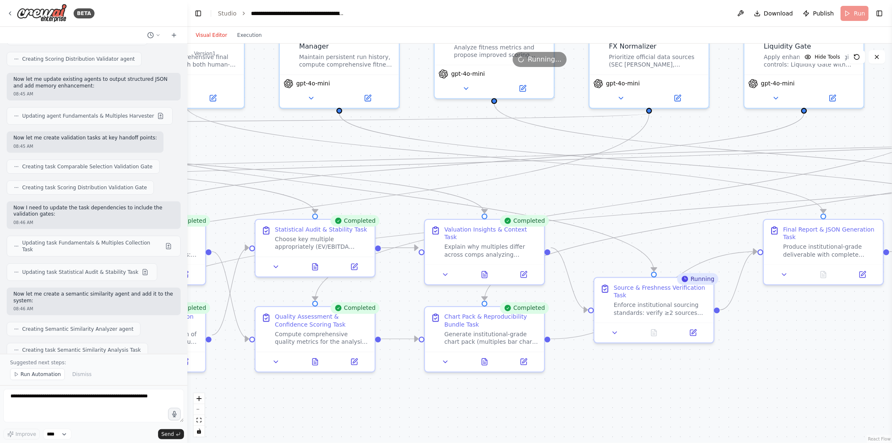
drag, startPoint x: 688, startPoint y: 342, endPoint x: 406, endPoint y: 292, distance: 286.3
click at [406, 292] on div ".deletable-edge-delete-btn { width: 20px; height: 20px; border: 0px solid #ffff…" at bounding box center [539, 242] width 705 height 399
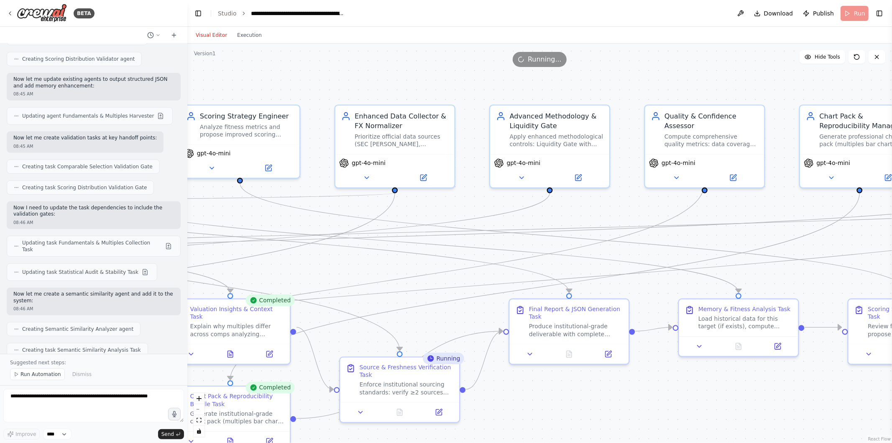
drag, startPoint x: 801, startPoint y: 361, endPoint x: 551, endPoint y: 442, distance: 262.9
click at [551, 442] on div ".deletable-edge-delete-btn { width: 20px; height: 20px; border: 0px solid #ffff…" at bounding box center [539, 242] width 705 height 399
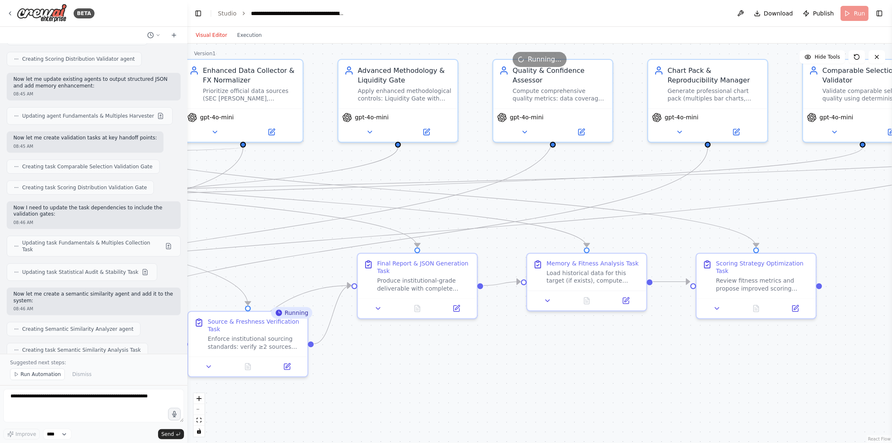
drag, startPoint x: 725, startPoint y: 414, endPoint x: 575, endPoint y: 370, distance: 157.1
click at [575, 370] on div ".deletable-edge-delete-btn { width: 20px; height: 20px; border: 0px solid #ffff…" at bounding box center [539, 242] width 705 height 399
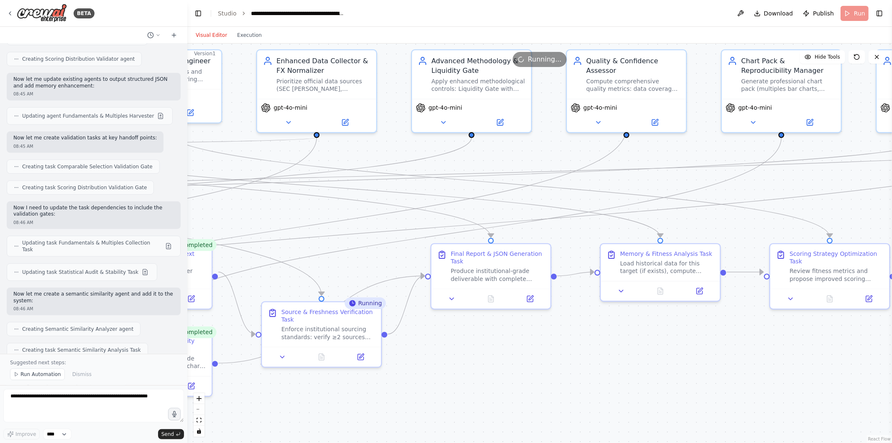
drag, startPoint x: 425, startPoint y: 362, endPoint x: 499, endPoint y: 352, distance: 73.8
click at [499, 352] on div ".deletable-edge-delete-btn { width: 20px; height: 20px; border: 0px solid #ffff…" at bounding box center [539, 242] width 705 height 399
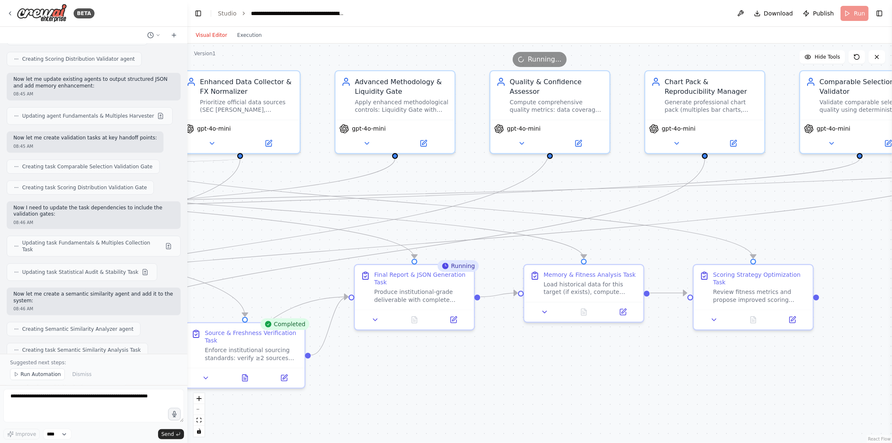
drag, startPoint x: 643, startPoint y: 361, endPoint x: 566, endPoint y: 381, distance: 79.3
click at [566, 381] on div ".deletable-edge-delete-btn { width: 20px; height: 20px; border: 0px solid #ffff…" at bounding box center [539, 242] width 705 height 399
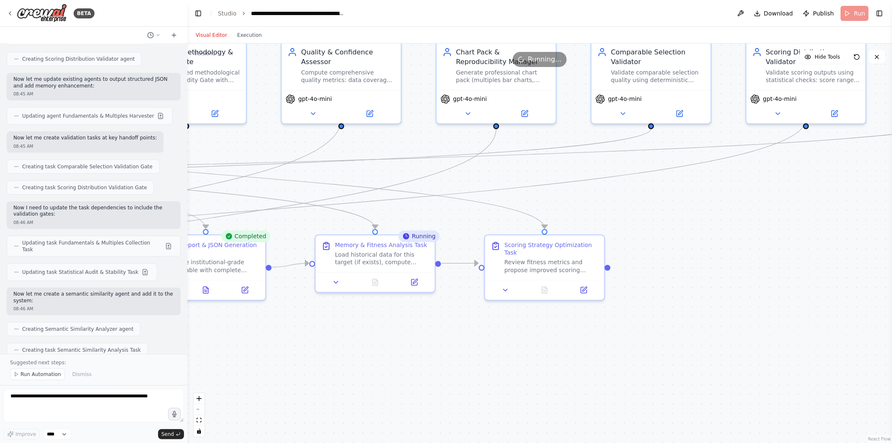
drag, startPoint x: 733, startPoint y: 411, endPoint x: 524, endPoint y: 381, distance: 210.8
click at [524, 381] on div ".deletable-edge-delete-btn { width: 20px; height: 20px; border: 0px solid #ffff…" at bounding box center [539, 242] width 705 height 399
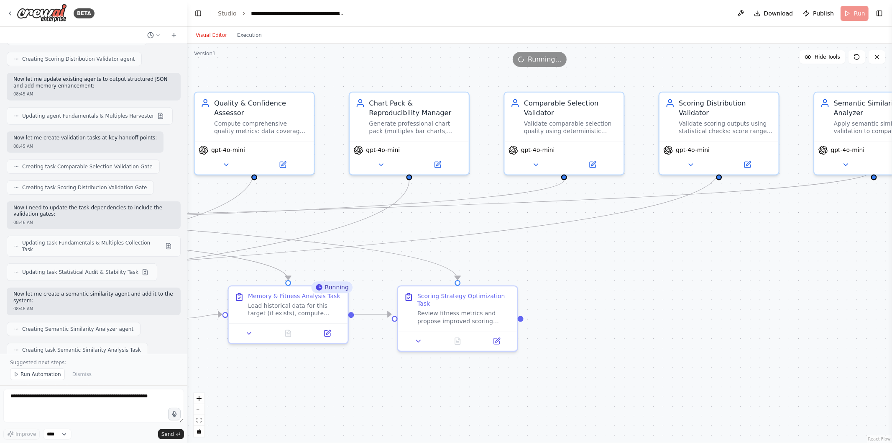
drag, startPoint x: 724, startPoint y: 266, endPoint x: 637, endPoint y: 317, distance: 100.9
click at [637, 317] on div ".deletable-edge-delete-btn { width: 20px; height: 20px; border: 0px solid #ffff…" at bounding box center [539, 242] width 705 height 399
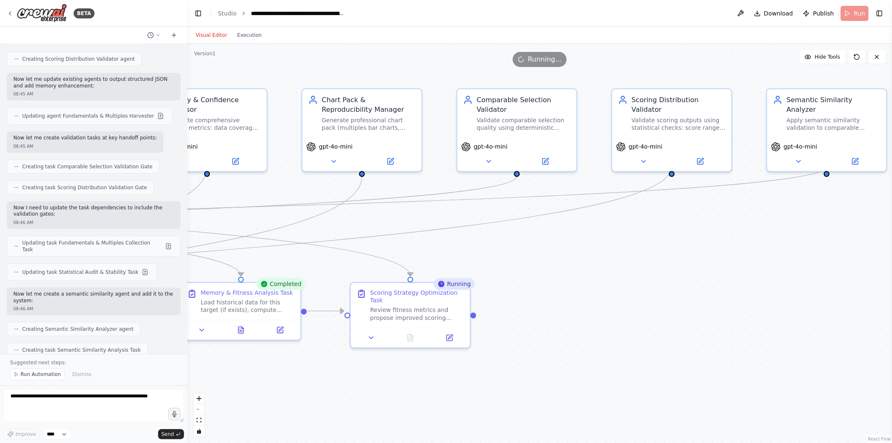
drag, startPoint x: 660, startPoint y: 277, endPoint x: 613, endPoint y: 274, distance: 47.4
click at [613, 274] on div ".deletable-edge-delete-btn { width: 20px; height: 20px; border: 0px solid #ffff…" at bounding box center [539, 242] width 705 height 399
click at [247, 41] on div "Visual Editor Execution" at bounding box center [229, 35] width 76 height 17
click at [247, 36] on button "Execution" at bounding box center [249, 35] width 35 height 10
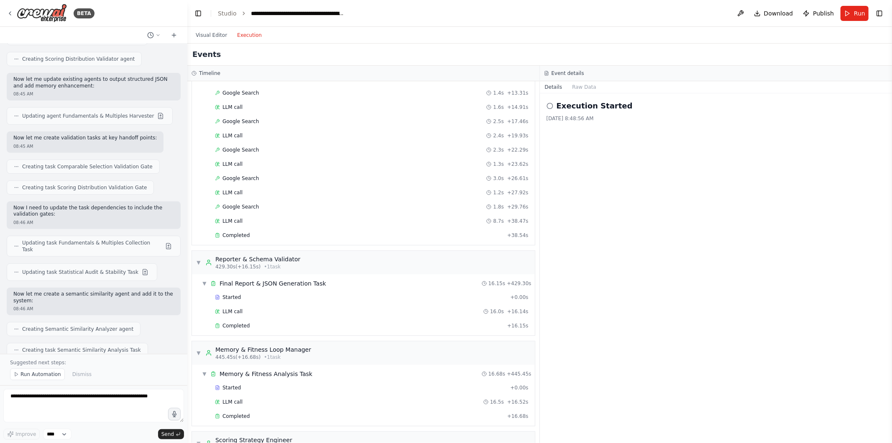
scroll to position [2650, 0]
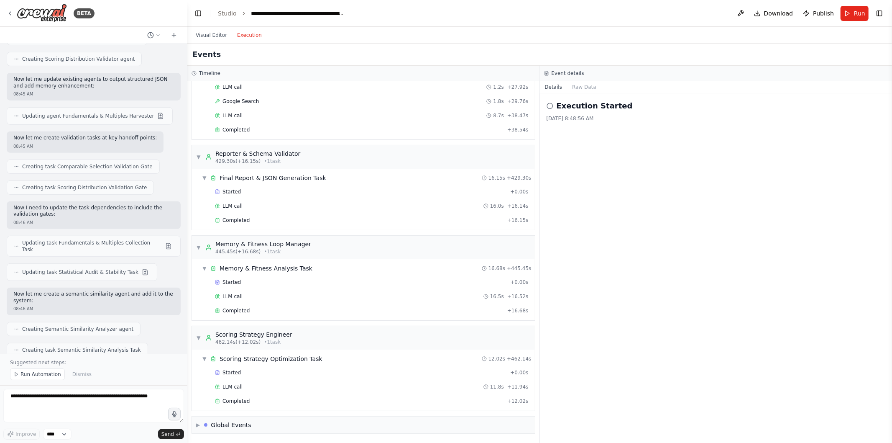
click at [269, 402] on div "Completed" at bounding box center [359, 400] width 289 height 7
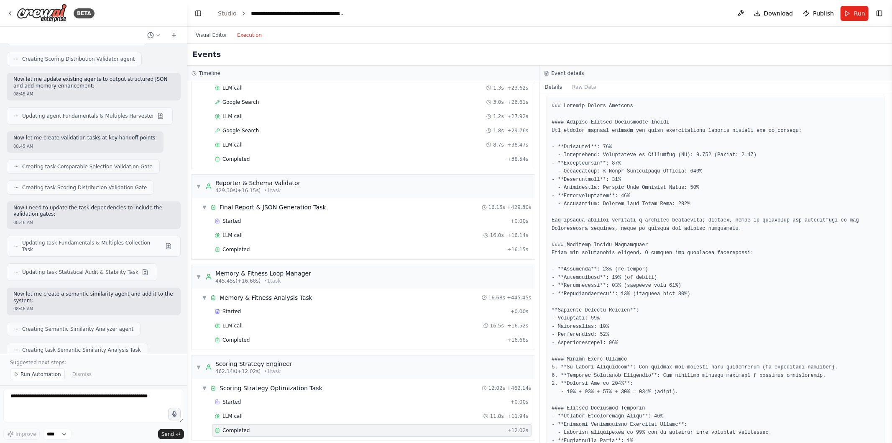
scroll to position [2608, 0]
click at [299, 253] on div "Completed" at bounding box center [359, 249] width 289 height 7
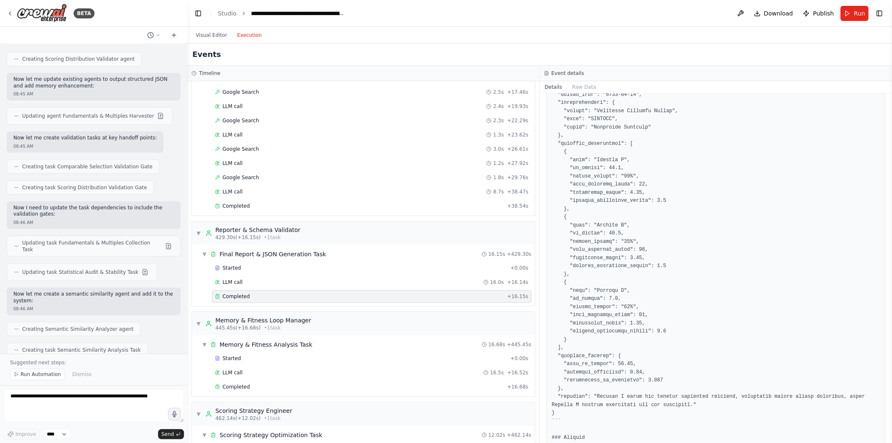
scroll to position [2559, 0]
click at [274, 212] on div "Completed" at bounding box center [359, 208] width 289 height 7
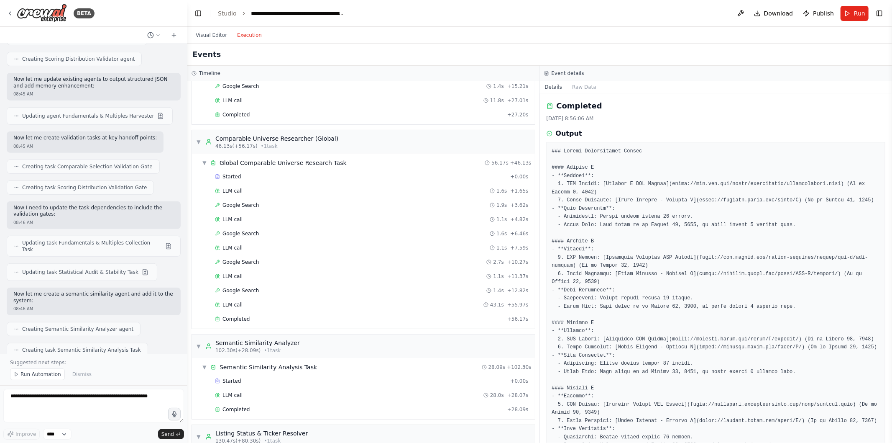
scroll to position [0, 0]
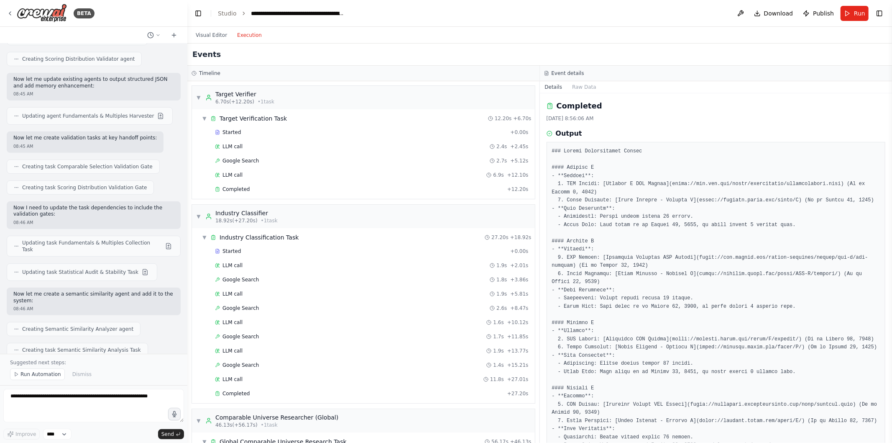
click at [285, 184] on div "Completed + 12.20s" at bounding box center [372, 189] width 320 height 13
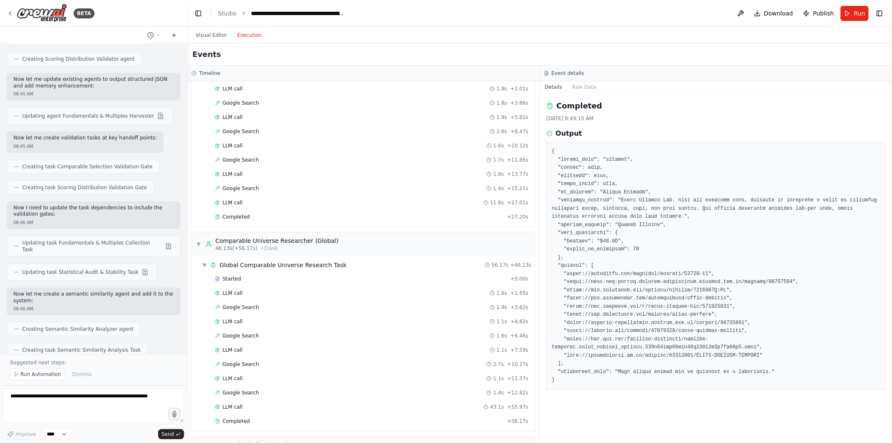
scroll to position [177, 0]
click at [325, 219] on div "Completed" at bounding box center [359, 216] width 289 height 7
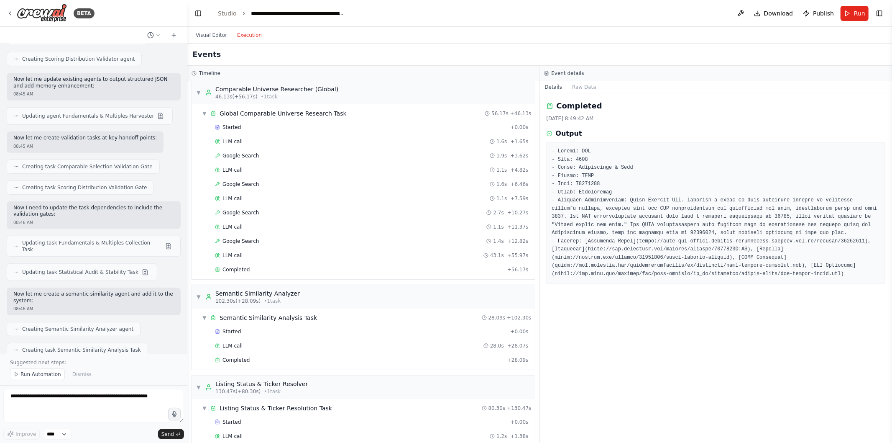
scroll to position [329, 0]
click at [262, 271] on div "Completed" at bounding box center [359, 268] width 289 height 7
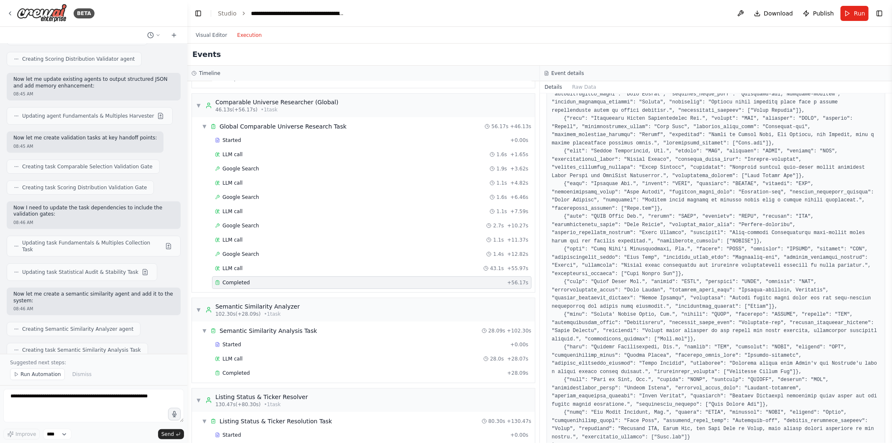
scroll to position [315, 0]
click at [327, 139] on div "Started" at bounding box center [361, 140] width 292 height 7
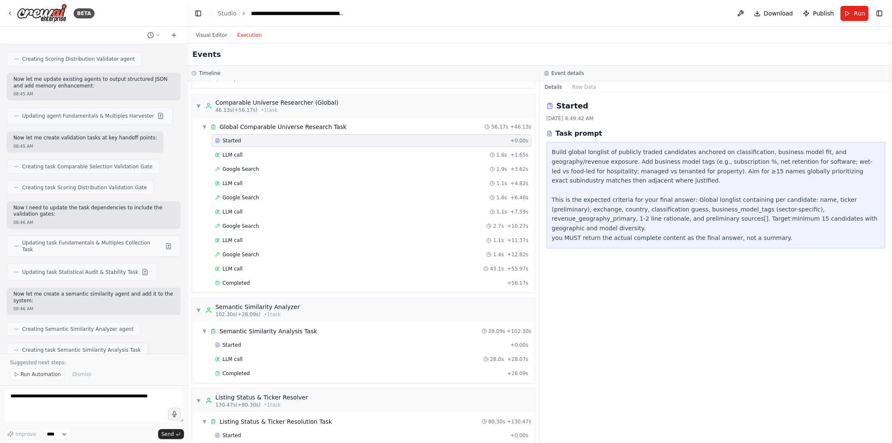
scroll to position [0, 0]
click at [322, 156] on div "LLM call 1.6s + 1.65s" at bounding box center [372, 154] width 314 height 7
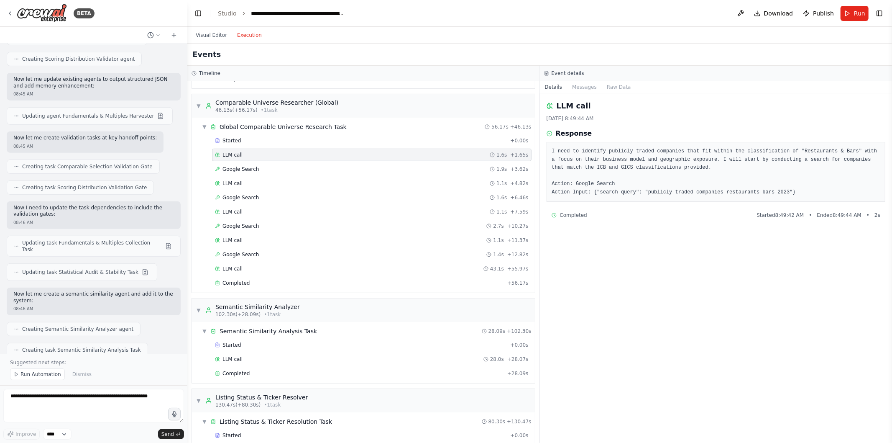
click at [322, 165] on div "Google Search 1.9s + 3.62s" at bounding box center [372, 169] width 320 height 13
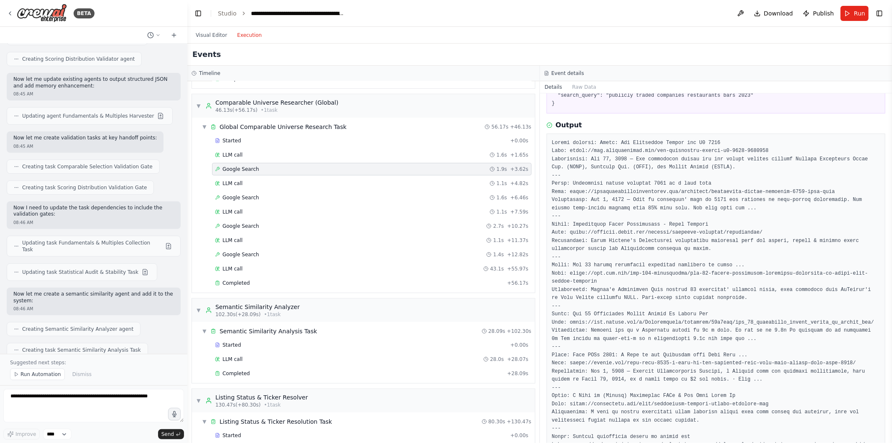
scroll to position [69, 0]
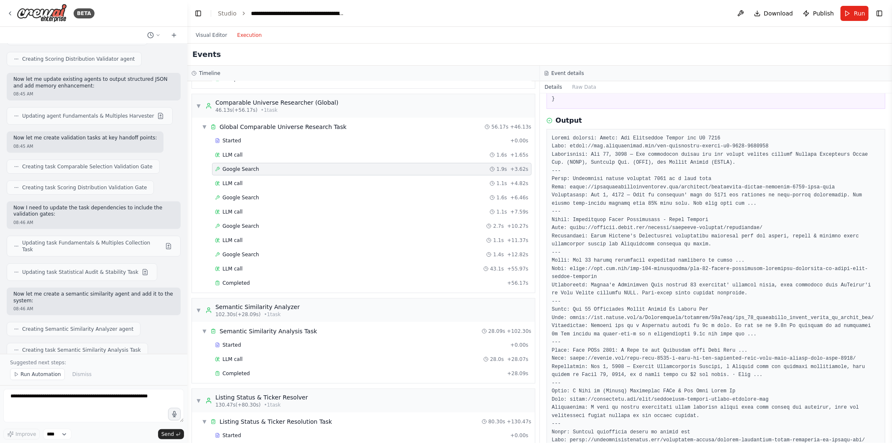
click at [284, 182] on div "LLM call 1.1s + 4.82s" at bounding box center [372, 183] width 314 height 7
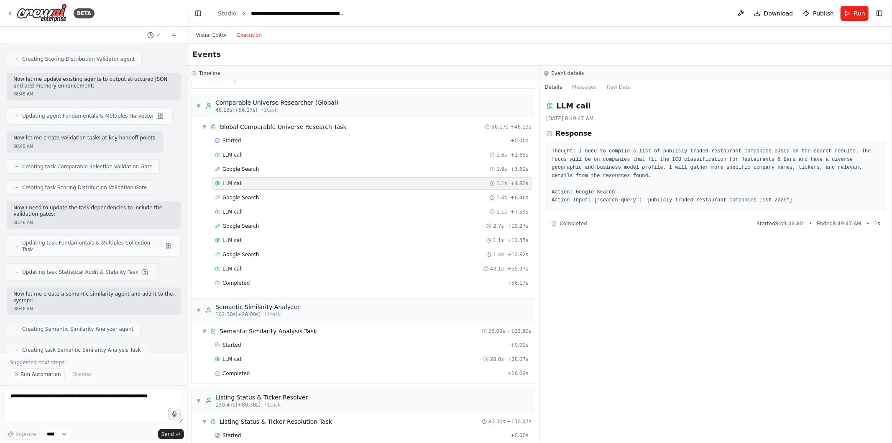
click at [285, 194] on div "Google Search 1.6s + 6.46s" at bounding box center [372, 197] width 320 height 13
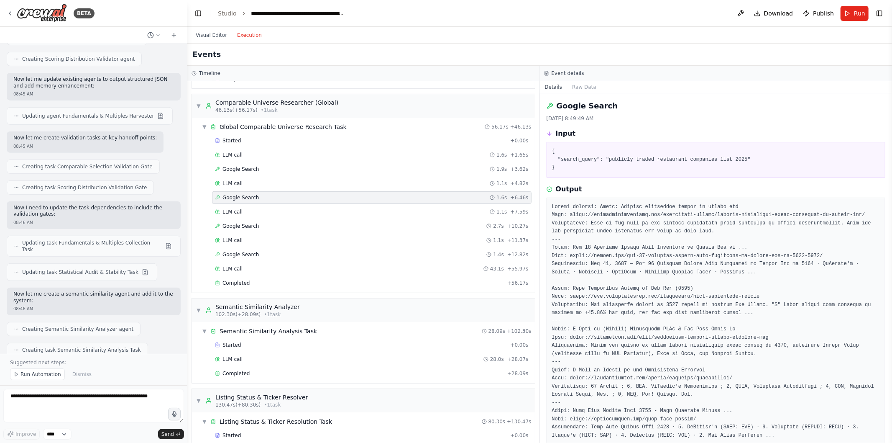
click at [287, 207] on div "Started + 0.00s LLM call 1.6s + 1.65s Google Search 1.9s + 3.62s LLM call 1.1s …" at bounding box center [367, 212] width 336 height 156
click at [287, 211] on div "LLM call 1.1s + 7.59s" at bounding box center [372, 211] width 314 height 7
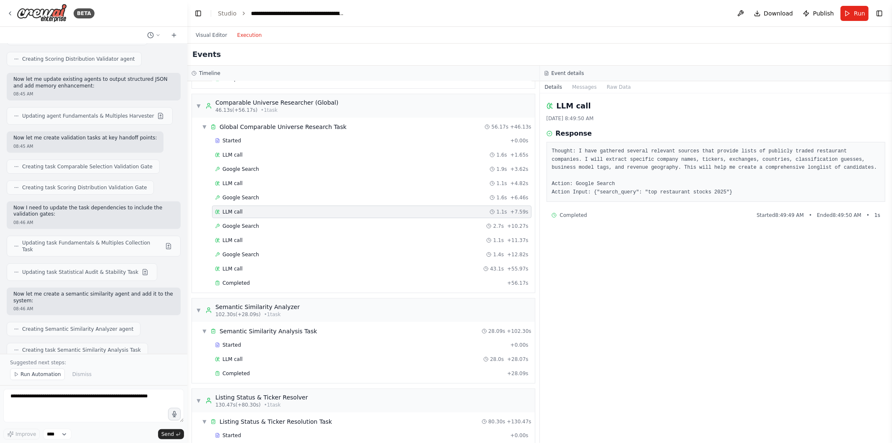
scroll to position [353, 0]
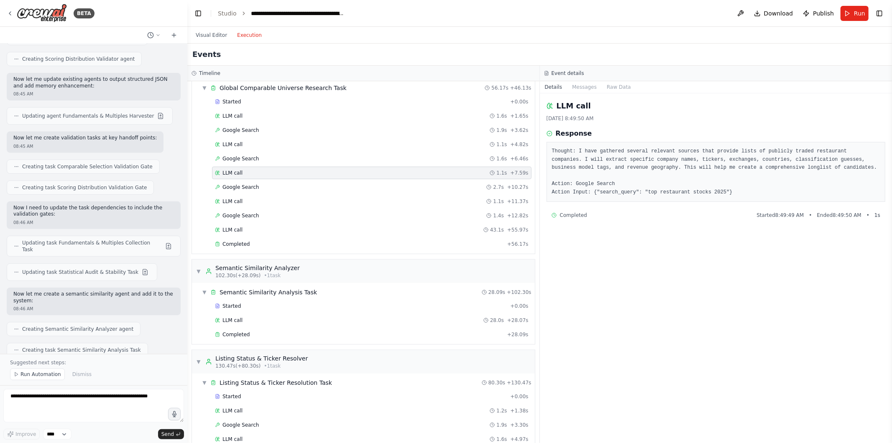
click at [291, 187] on div "Google Search 2.7s + 10.27s" at bounding box center [372, 187] width 314 height 7
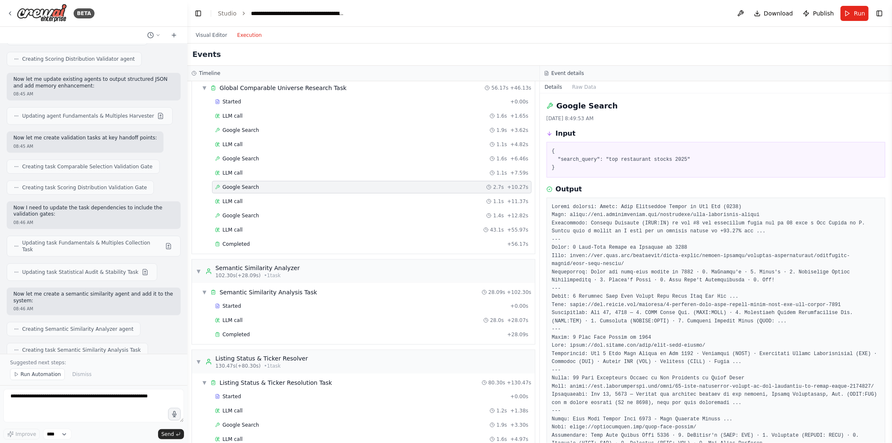
click at [286, 197] on div "LLM call 1.1s + 11.37s" at bounding box center [372, 201] width 320 height 13
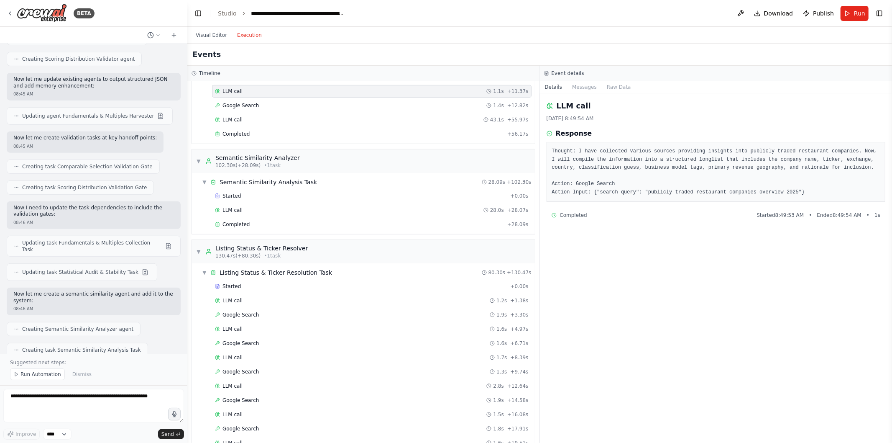
scroll to position [464, 0]
click at [289, 106] on div "Google Search 1.4s + 12.82s" at bounding box center [372, 104] width 314 height 7
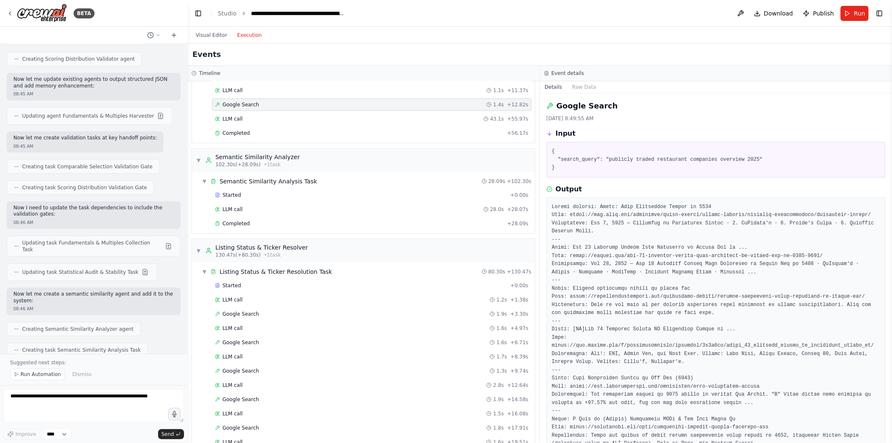
click at [285, 120] on div "LLM call 43.1s + 55.97s" at bounding box center [372, 118] width 314 height 7
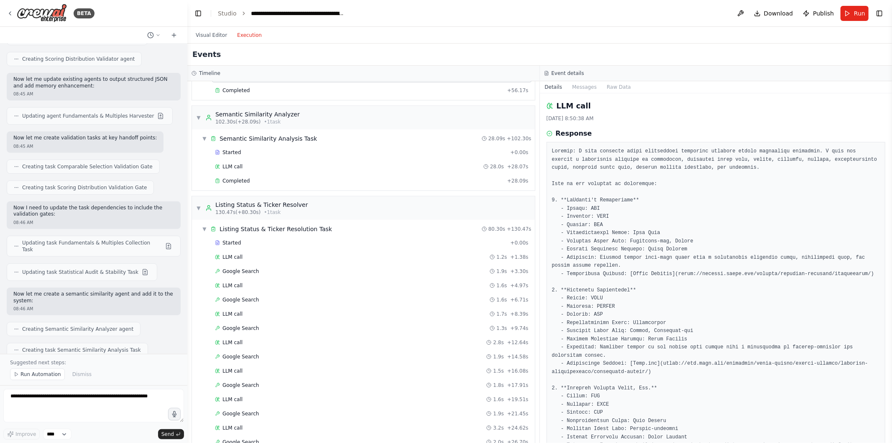
scroll to position [507, 0]
click at [307, 155] on div "Started" at bounding box center [361, 151] width 292 height 7
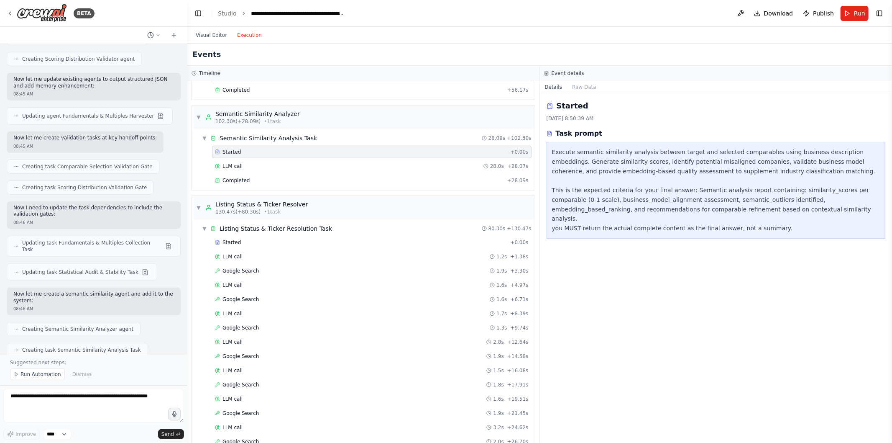
click at [311, 168] on div "LLM call 28.0s + 28.07s" at bounding box center [372, 166] width 314 height 7
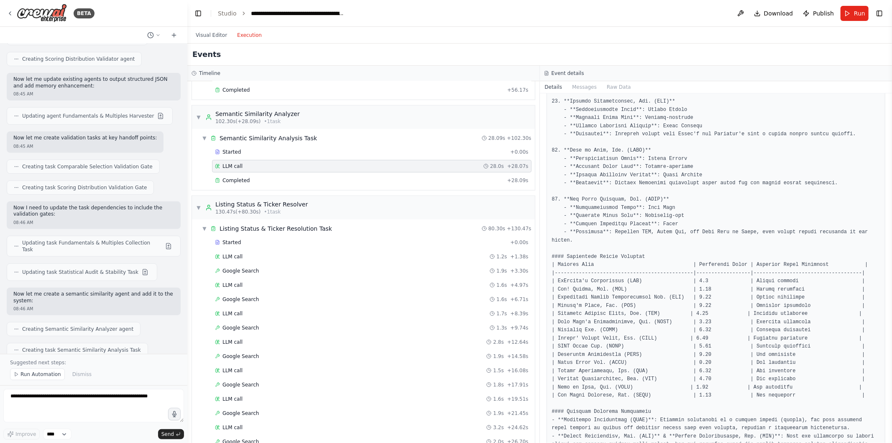
scroll to position [719, 0]
click at [381, 182] on div "Completed" at bounding box center [359, 180] width 289 height 7
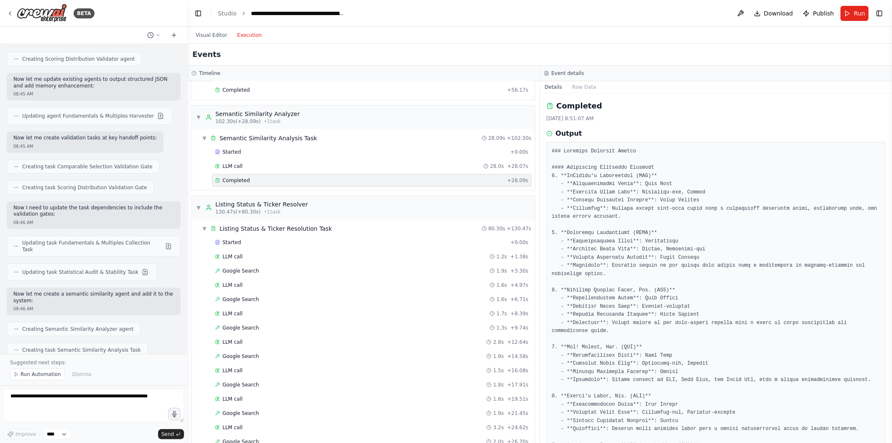
scroll to position [553, 0]
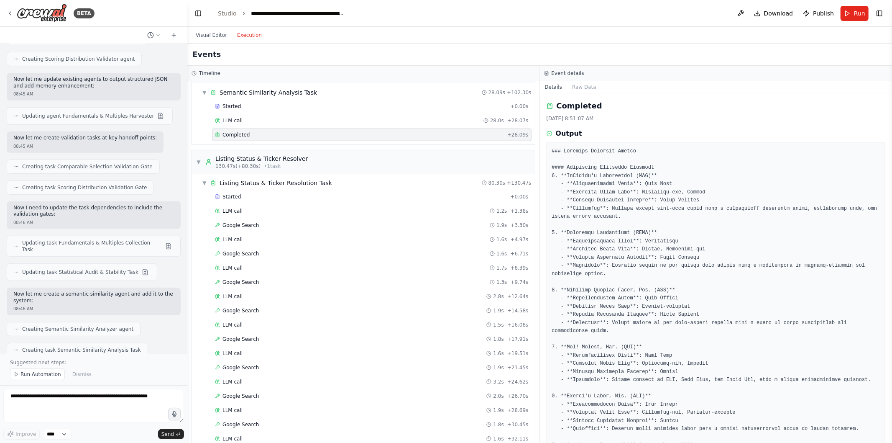
click at [325, 206] on div "Started + 0.00s LLM call 1.2s + 1.38s Google Search 1.9s + 3.30s LLM call 1.6s …" at bounding box center [367, 424] width 336 height 469
click at [325, 200] on div "Started" at bounding box center [361, 196] width 292 height 7
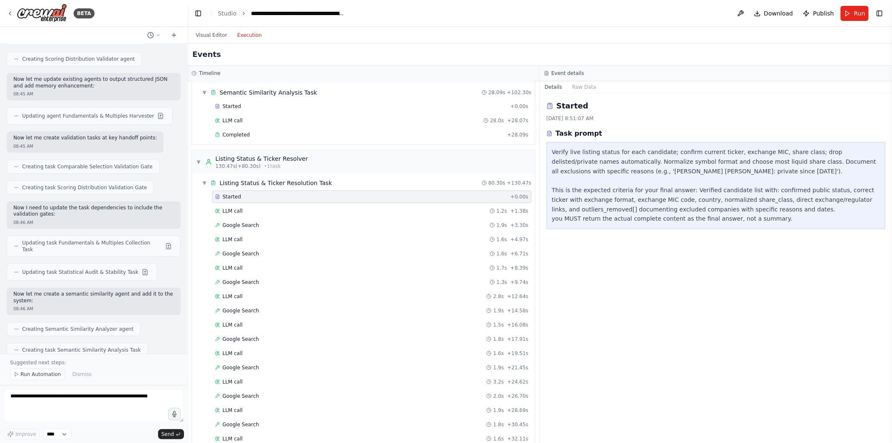
click at [325, 212] on div "LLM call 1.2s + 1.38s" at bounding box center [372, 210] width 314 height 7
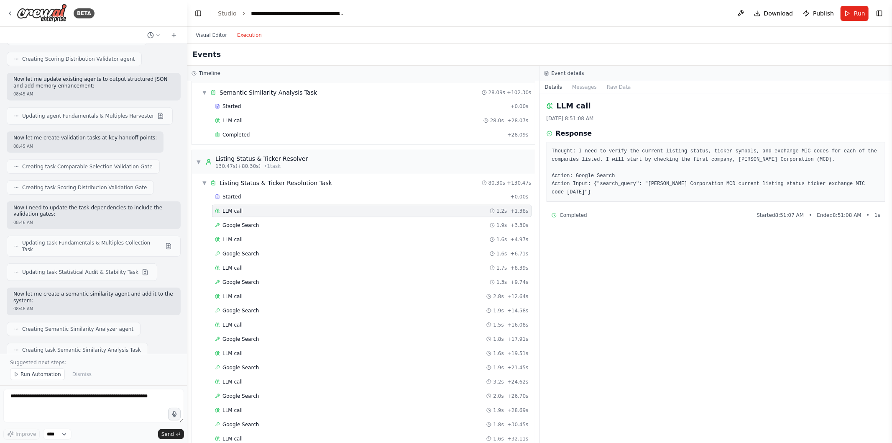
click at [325, 224] on div "Google Search 1.9s + 3.30s" at bounding box center [372, 225] width 314 height 7
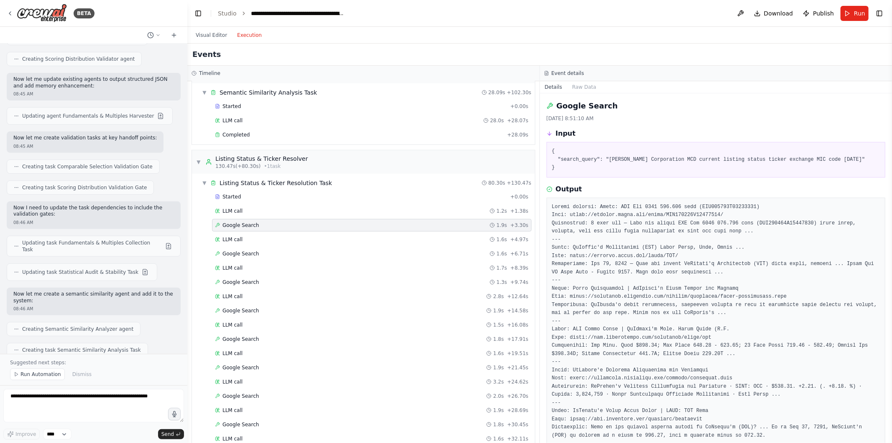
click at [325, 236] on div "LLM call 1.6s + 4.97s" at bounding box center [372, 239] width 320 height 13
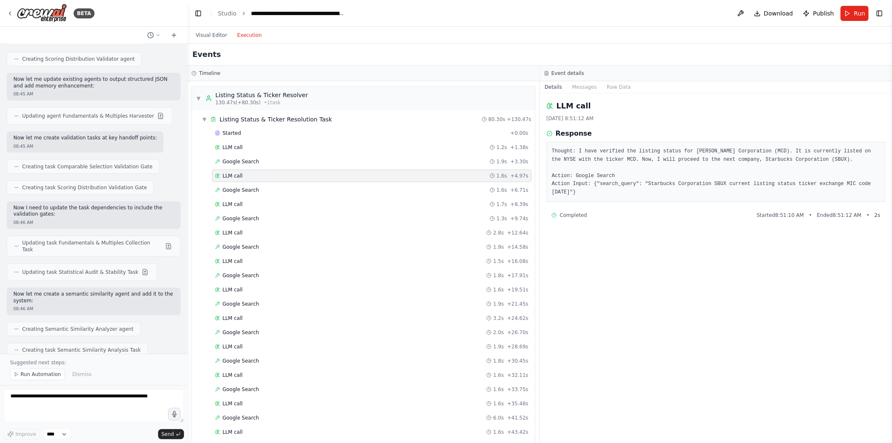
scroll to position [617, 0]
click at [315, 192] on div "Google Search 1.6s + 6.71s" at bounding box center [372, 189] width 314 height 7
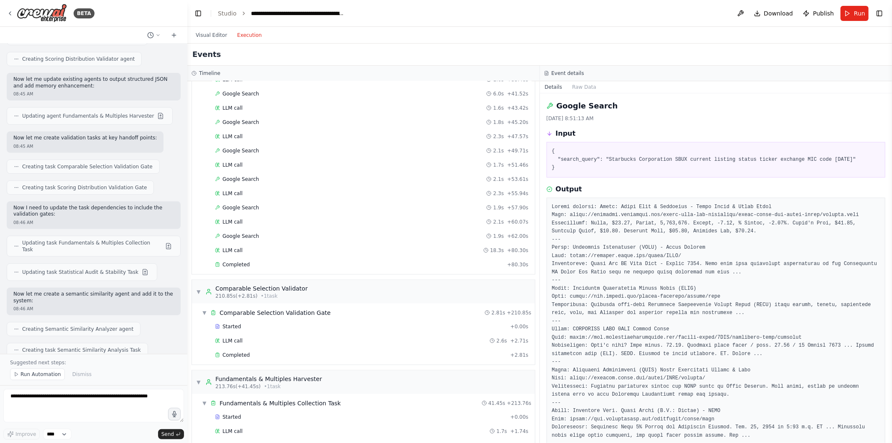
scroll to position [941, 0]
click at [317, 267] on div "Completed" at bounding box center [359, 263] width 289 height 7
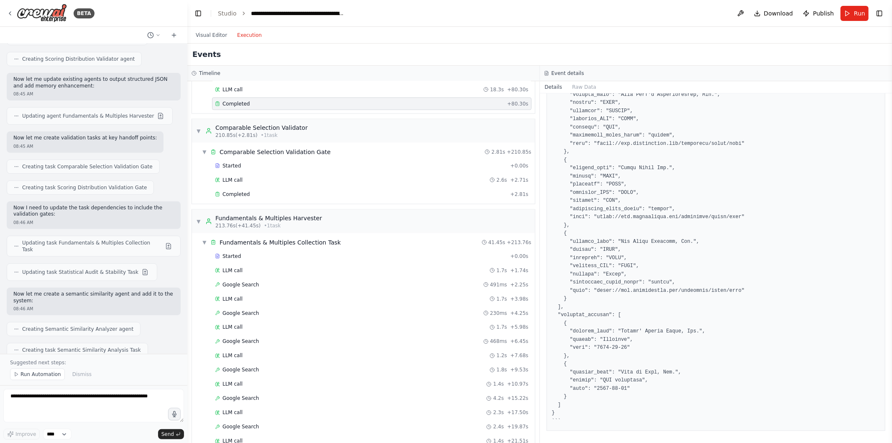
scroll to position [1101, 0]
click at [312, 202] on div "Started + 0.00s LLM call 2.6s + 2.71s Completed + 2.81s" at bounding box center [367, 180] width 336 height 43
click at [313, 200] on div "Completed + 2.81s" at bounding box center [372, 193] width 320 height 13
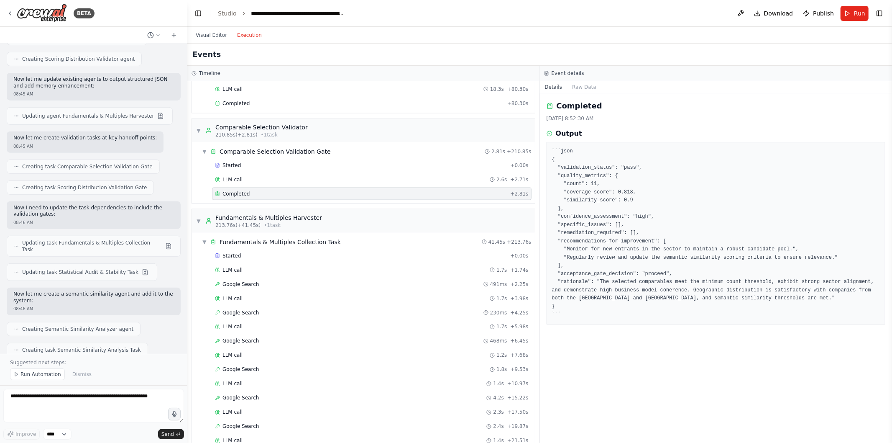
scroll to position [0, 0]
click at [383, 168] on div "Started" at bounding box center [361, 165] width 292 height 7
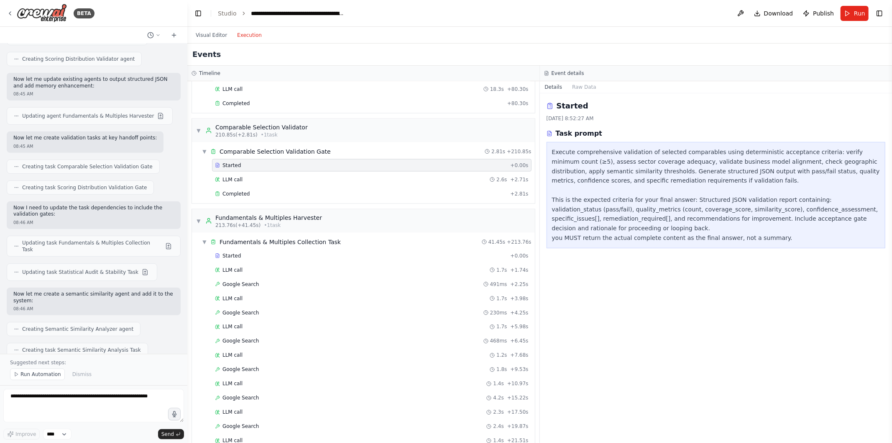
click at [383, 183] on div "LLM call 2.6s + 2.71s" at bounding box center [372, 179] width 314 height 7
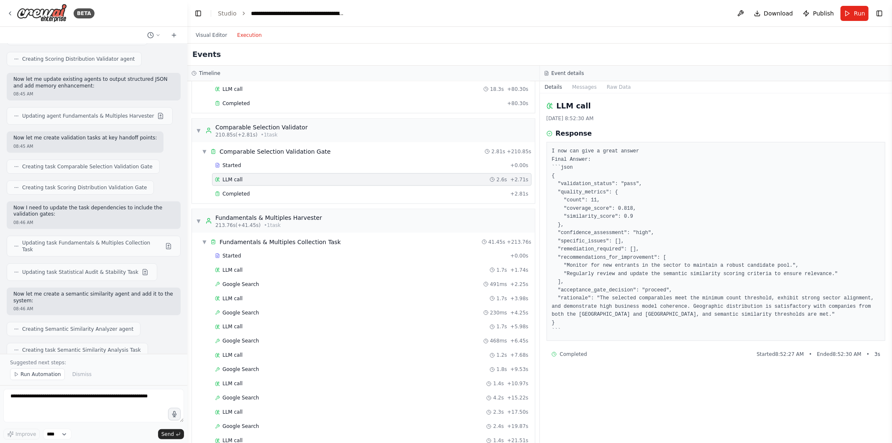
click at [383, 197] on div "Completed" at bounding box center [361, 193] width 292 height 7
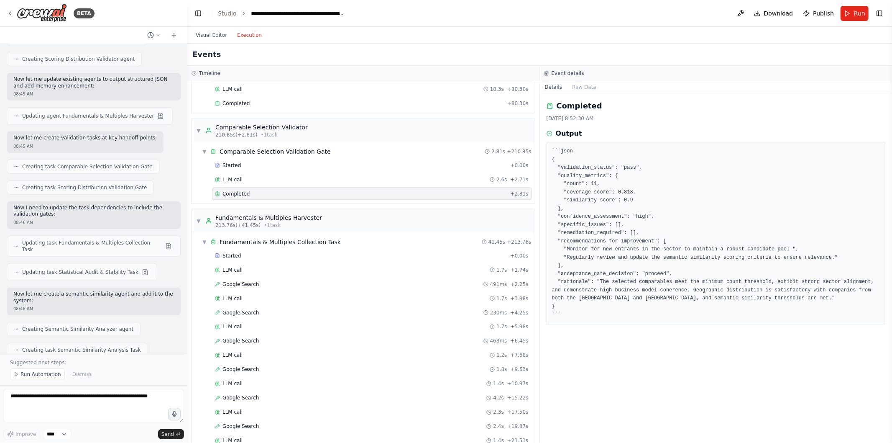
click at [369, 259] on div "Started" at bounding box center [361, 255] width 292 height 7
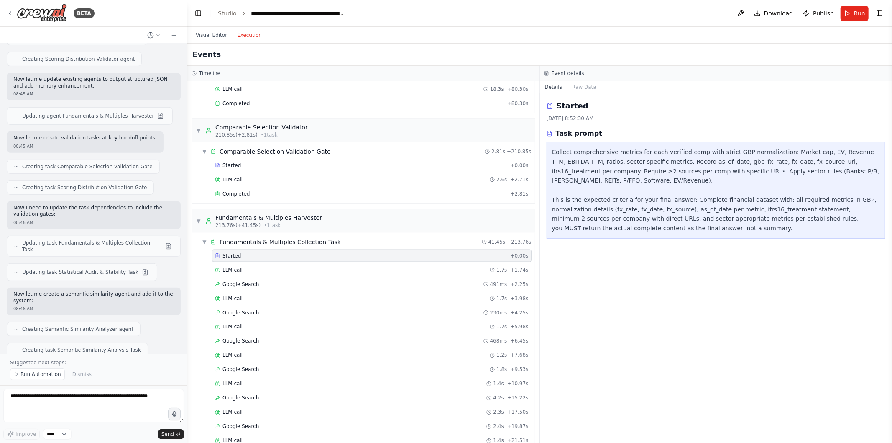
scroll to position [1165, 0]
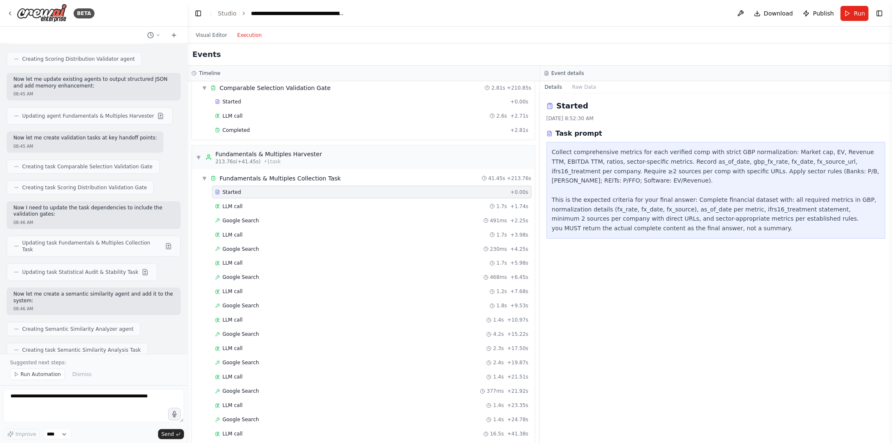
click at [375, 219] on div "Started + 0.00s LLM call 1.7s + 1.74s Google Search 491ms + 2.25s LLM call 1.7s…" at bounding box center [367, 321] width 336 height 270
click at [376, 210] on div "LLM call 1.7s + 1.74s" at bounding box center [372, 206] width 314 height 7
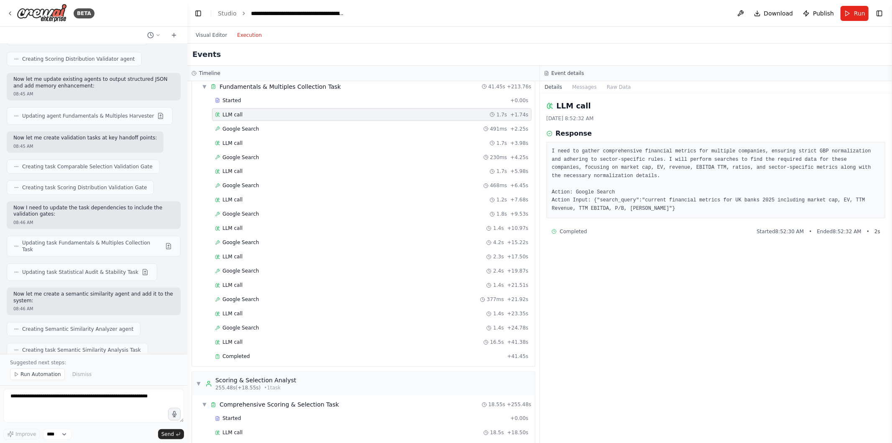
scroll to position [1286, 0]
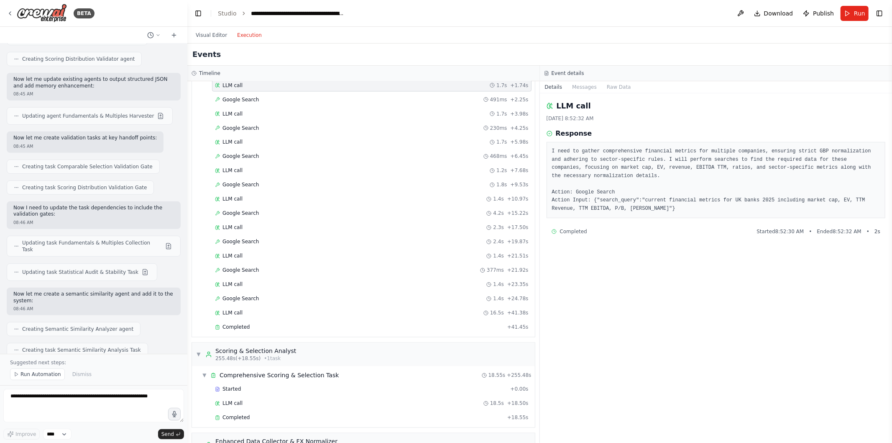
click at [375, 103] on div "Google Search 491ms + 2.25s" at bounding box center [372, 99] width 314 height 7
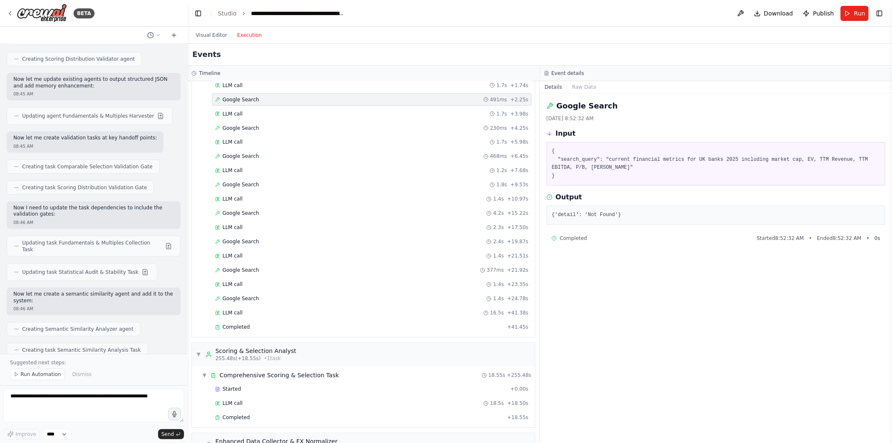
click at [374, 117] on div "LLM call 1.7s + 3.98s" at bounding box center [372, 113] width 314 height 7
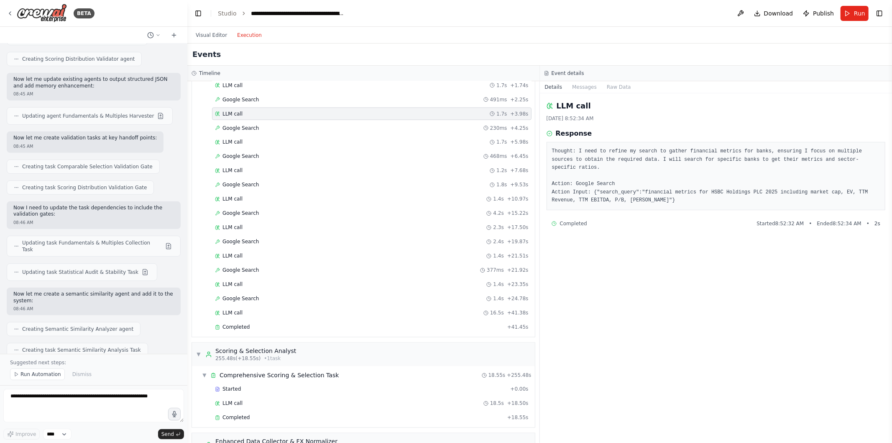
click at [379, 103] on div "Google Search 491ms + 2.25s" at bounding box center [372, 99] width 314 height 7
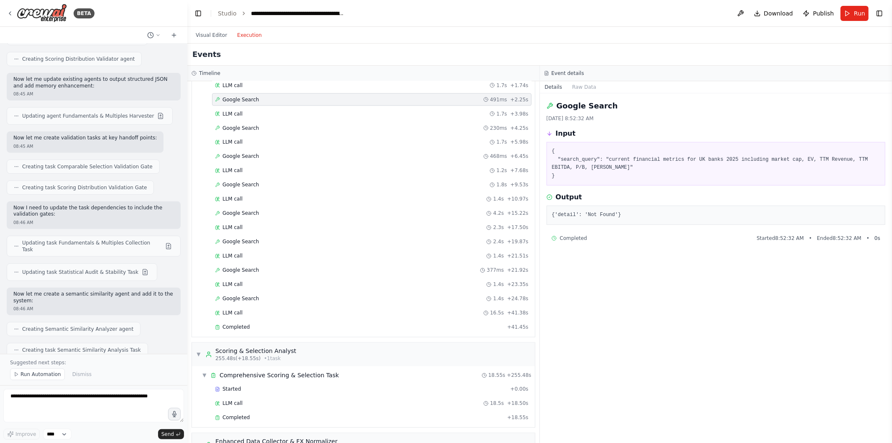
click at [384, 92] on div "LLM call 1.7s + 1.74s" at bounding box center [372, 85] width 320 height 13
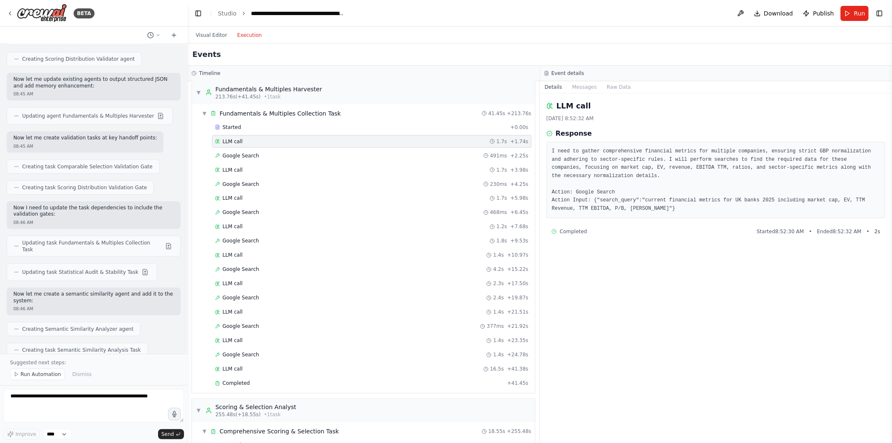
scroll to position [1228, 0]
click at [219, 32] on button "Visual Editor" at bounding box center [211, 35] width 41 height 10
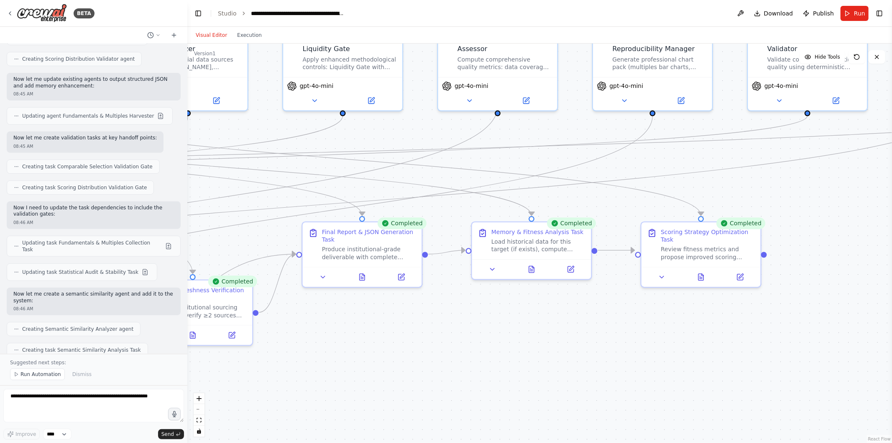
drag, startPoint x: 382, startPoint y: 218, endPoint x: 678, endPoint y: 156, distance: 302.5
click at [678, 156] on div ".deletable-edge-delete-btn { width: 20px; height: 20px; border: 0px solid #ffff…" at bounding box center [539, 242] width 705 height 399
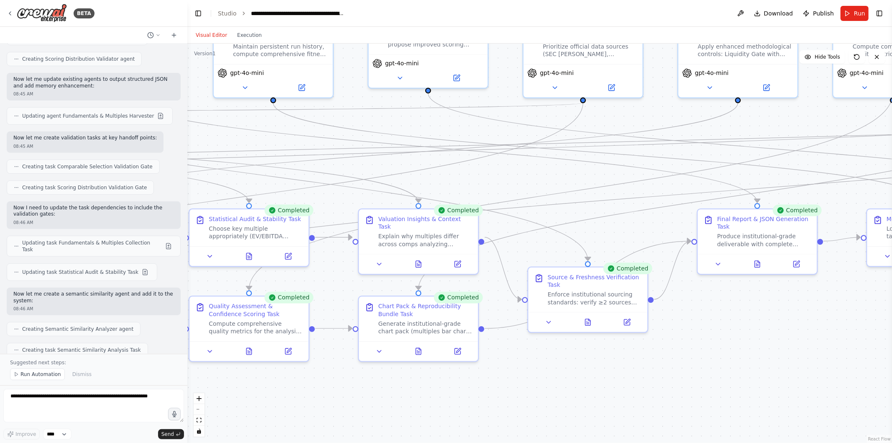
drag, startPoint x: 234, startPoint y: 185, endPoint x: 624, endPoint y: 173, distance: 390.0
click at [624, 173] on div ".deletable-edge-delete-btn { width: 20px; height: 20px; border: 0px solid #ffff…" at bounding box center [539, 242] width 705 height 399
drag, startPoint x: 286, startPoint y: 160, endPoint x: 248, endPoint y: 134, distance: 46.1
click at [248, 134] on div ".deletable-edge-delete-btn { width: 20px; height: 20px; border: 0px solid #ffff…" at bounding box center [539, 242] width 705 height 399
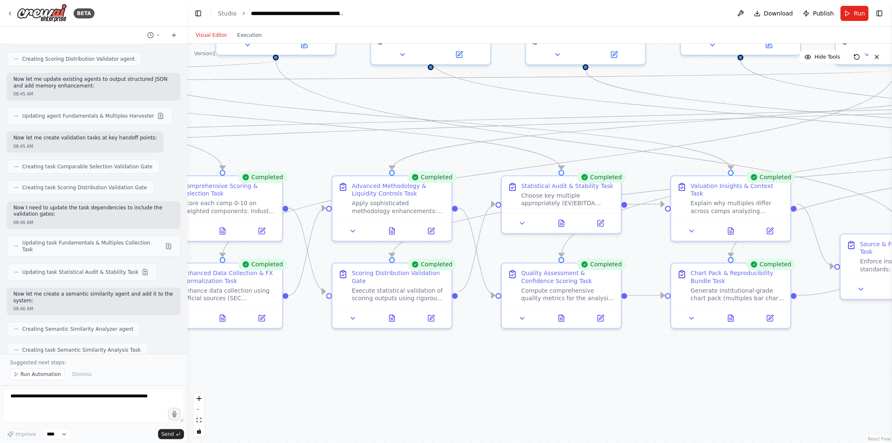
drag, startPoint x: 232, startPoint y: 135, endPoint x: 547, endPoint y: 102, distance: 316.7
click at [547, 102] on div ".deletable-edge-delete-btn { width: 20px; height: 20px; border: 0px solid #ffff…" at bounding box center [539, 242] width 705 height 399
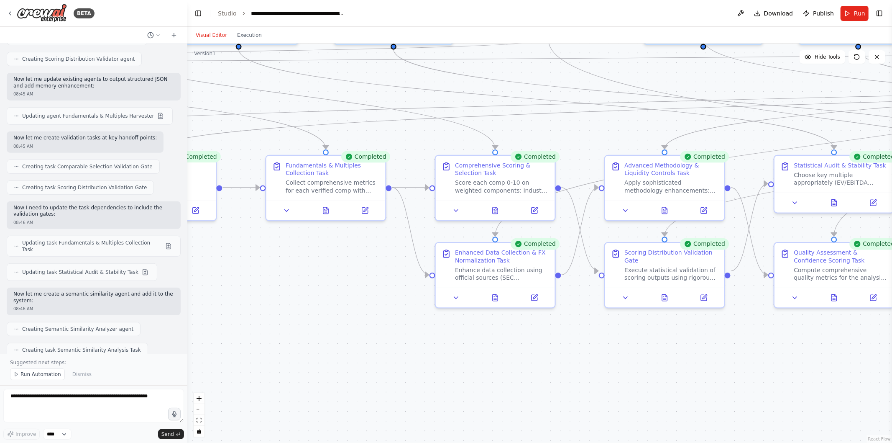
drag, startPoint x: 286, startPoint y: 158, endPoint x: 557, endPoint y: 139, distance: 271.7
click at [557, 139] on div ".deletable-edge-delete-btn { width: 20px; height: 20px; border: 0px solid #ffff…" at bounding box center [539, 242] width 705 height 399
click at [366, 208] on icon at bounding box center [366, 211] width 6 height 6
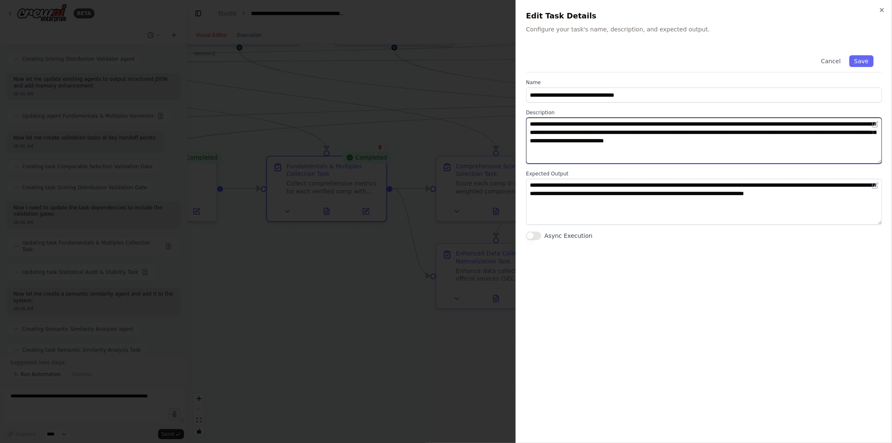
drag, startPoint x: 642, startPoint y: 140, endPoint x: 793, endPoint y: 145, distance: 151.1
click at [793, 145] on textarea "**********" at bounding box center [704, 141] width 356 height 46
type textarea "**********"
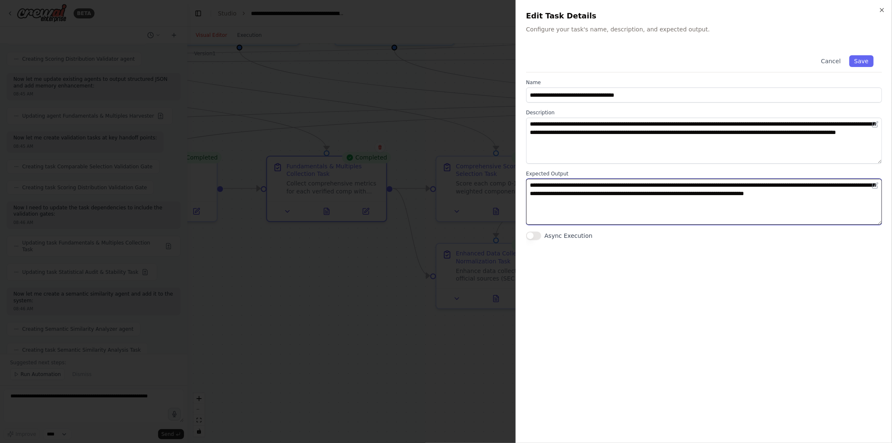
click at [570, 187] on textarea "**********" at bounding box center [704, 202] width 356 height 46
click at [575, 210] on textarea "**********" at bounding box center [704, 202] width 356 height 46
type textarea "**********"
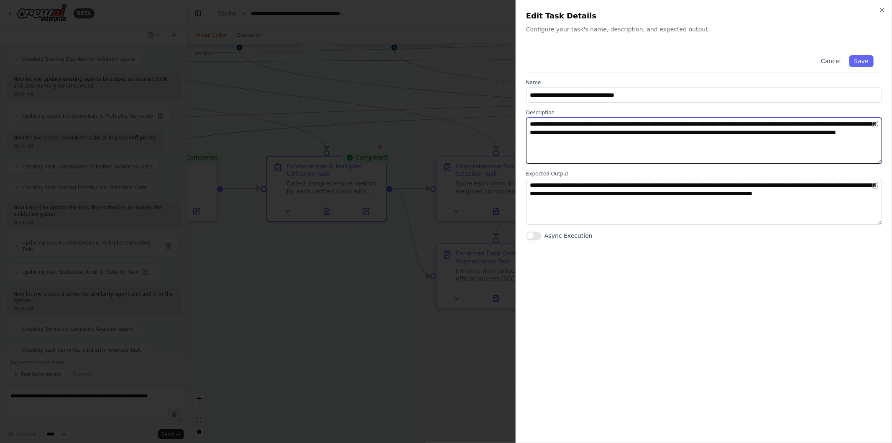
drag, startPoint x: 664, startPoint y: 147, endPoint x: 597, endPoint y: 148, distance: 66.5
click at [597, 148] on textarea "**********" at bounding box center [704, 141] width 356 height 46
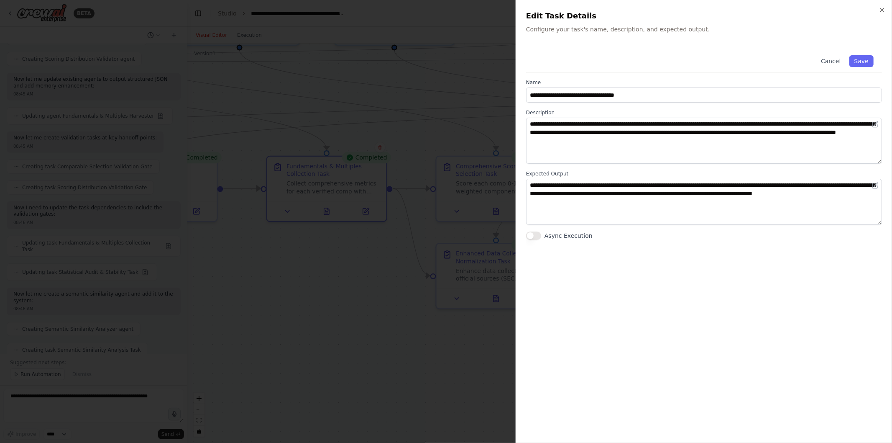
click at [855, 57] on button "Save" at bounding box center [861, 61] width 24 height 12
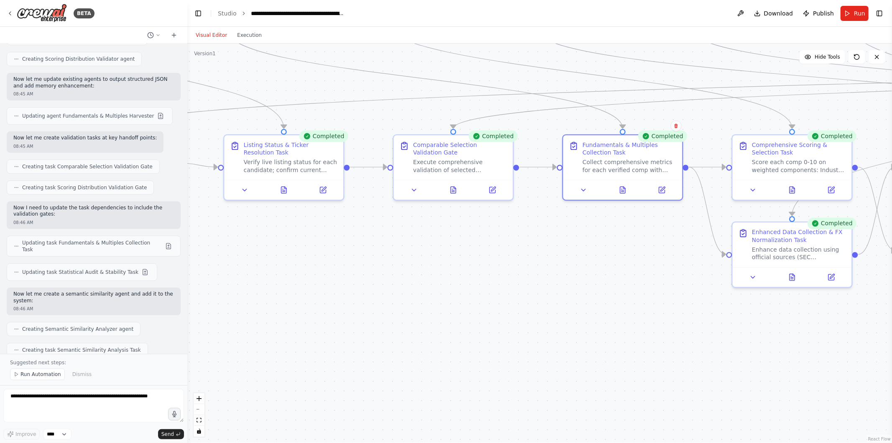
drag, startPoint x: 316, startPoint y: 316, endPoint x: 613, endPoint y: 294, distance: 297.3
click at [613, 294] on div ".deletable-edge-delete-btn { width: 20px; height: 20px; border: 0px solid #ffff…" at bounding box center [539, 242] width 705 height 399
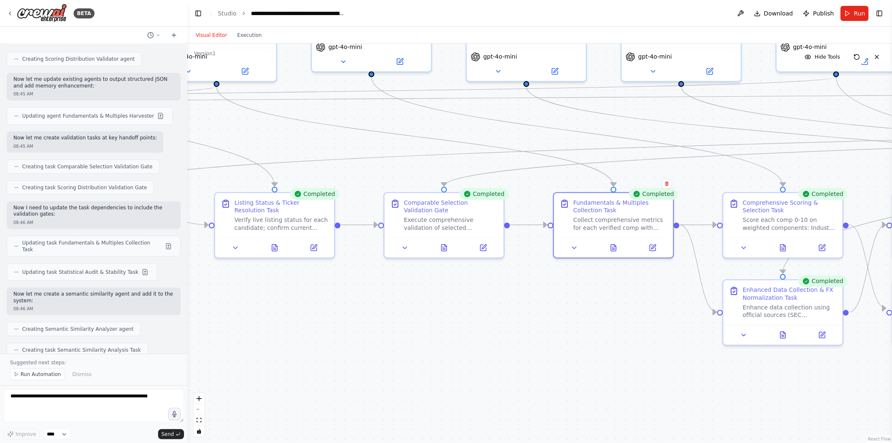
drag, startPoint x: 494, startPoint y: 272, endPoint x: 484, endPoint y: 330, distance: 58.5
click at [484, 330] on div ".deletable-edge-delete-btn { width: 20px; height: 20px; border: 0px solid #ffff…" at bounding box center [539, 242] width 705 height 399
click at [488, 242] on button at bounding box center [483, 248] width 33 height 12
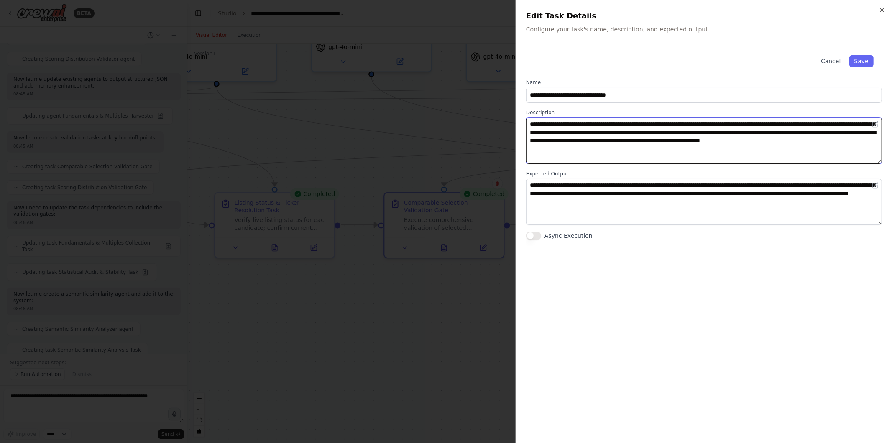
click at [605, 147] on textarea "**********" at bounding box center [704, 141] width 356 height 46
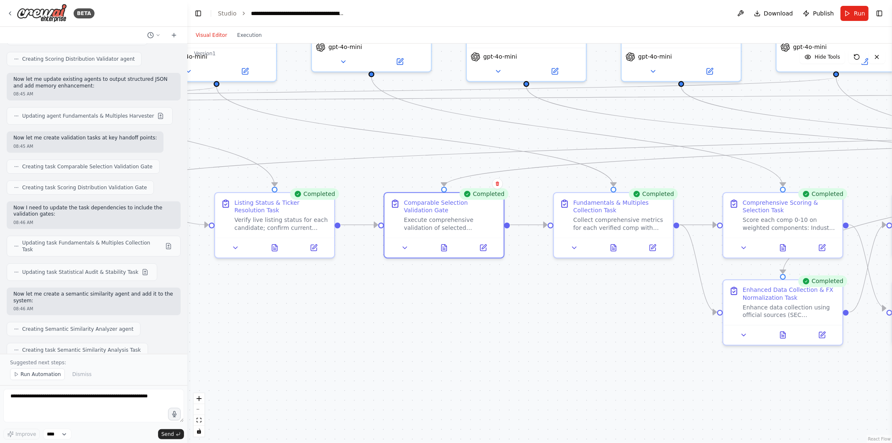
drag, startPoint x: 286, startPoint y: 296, endPoint x: 432, endPoint y: 284, distance: 146.5
click at [432, 284] on div ".deletable-edge-delete-btn { width: 20px; height: 20px; border: 0px solid #ffff…" at bounding box center [539, 242] width 705 height 399
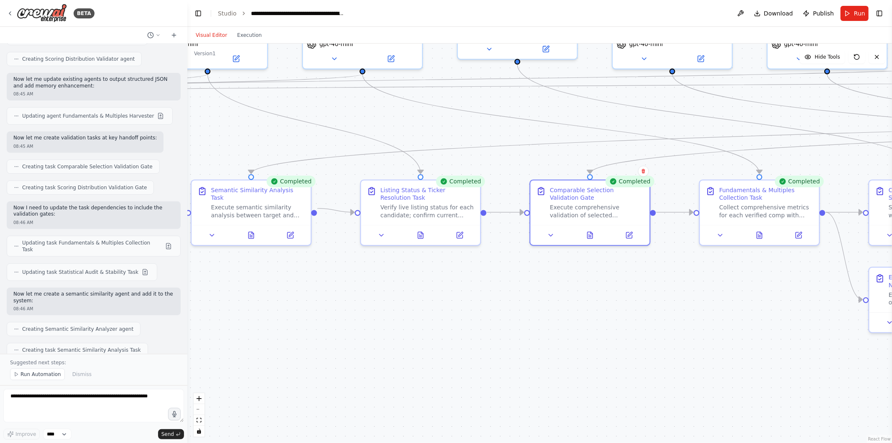
click at [454, 234] on button at bounding box center [459, 235] width 33 height 12
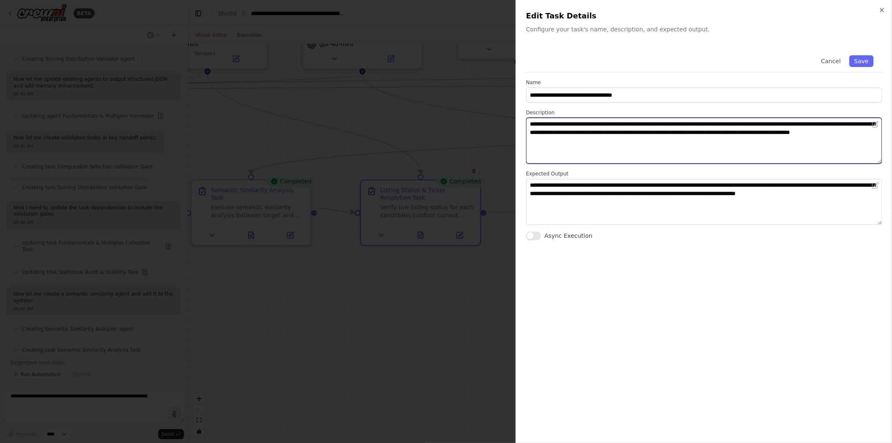
drag, startPoint x: 629, startPoint y: 140, endPoint x: 871, endPoint y: 187, distance: 246.2
click at [871, 187] on div "**********" at bounding box center [704, 143] width 356 height 193
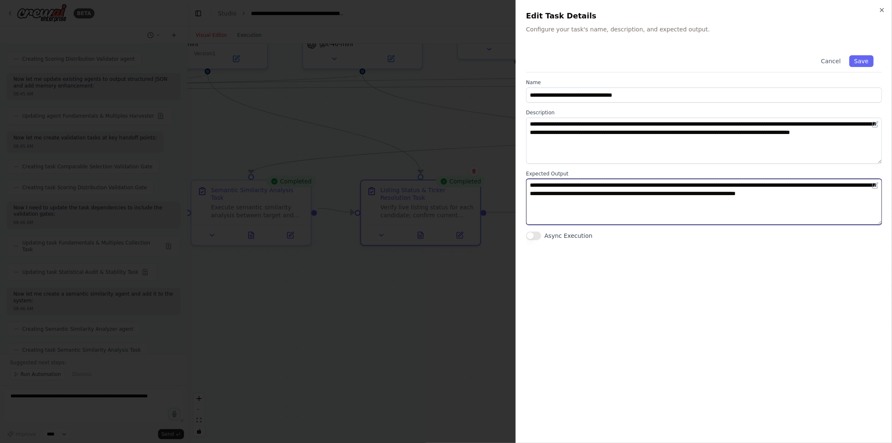
click at [604, 210] on textarea "**********" at bounding box center [704, 202] width 356 height 46
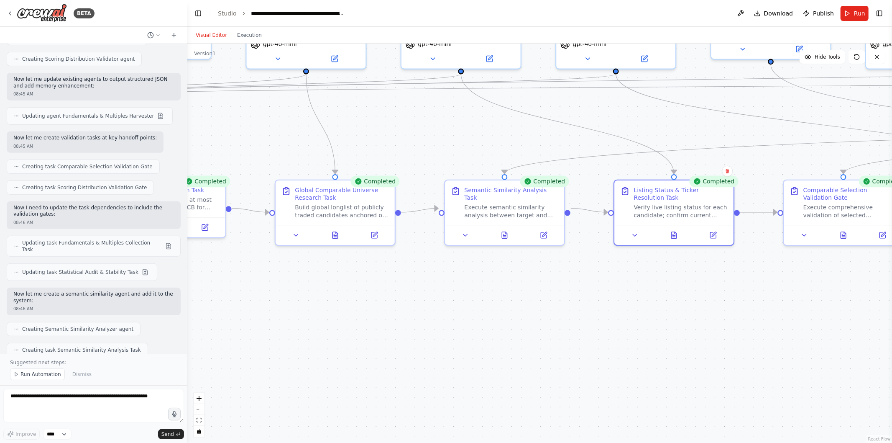
drag, startPoint x: 312, startPoint y: 285, endPoint x: 566, endPoint y: 285, distance: 253.5
click at [566, 285] on div ".deletable-edge-delete-btn { width: 20px; height: 20px; border: 0px solid #ffff…" at bounding box center [539, 242] width 705 height 399
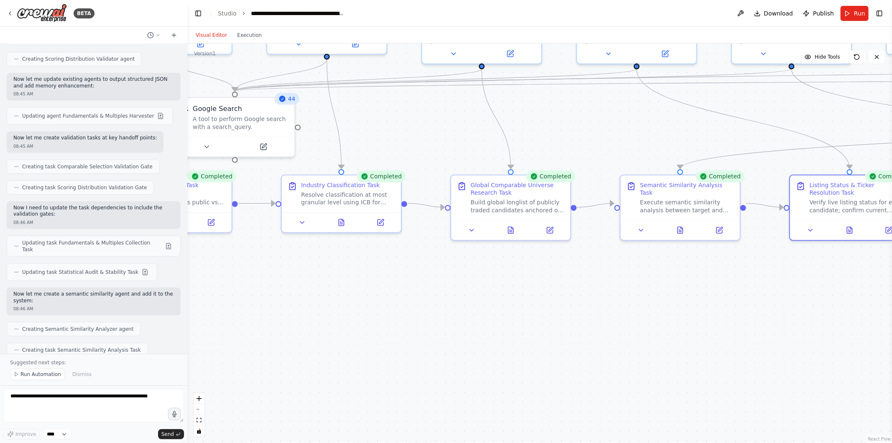
drag, startPoint x: 310, startPoint y: 273, endPoint x: 486, endPoint y: 268, distance: 176.2
click at [486, 268] on div ".deletable-edge-delete-btn { width: 20px; height: 20px; border: 0px solid #ffff…" at bounding box center [539, 242] width 705 height 399
click at [379, 224] on button at bounding box center [380, 222] width 33 height 12
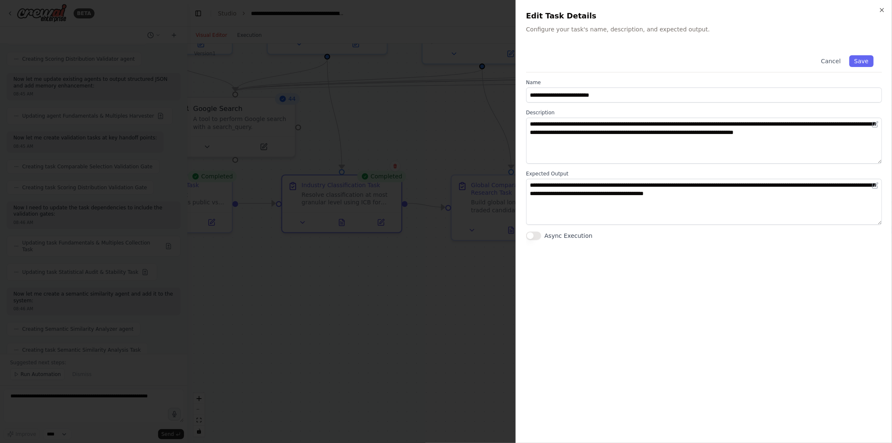
click at [496, 127] on div at bounding box center [446, 221] width 892 height 443
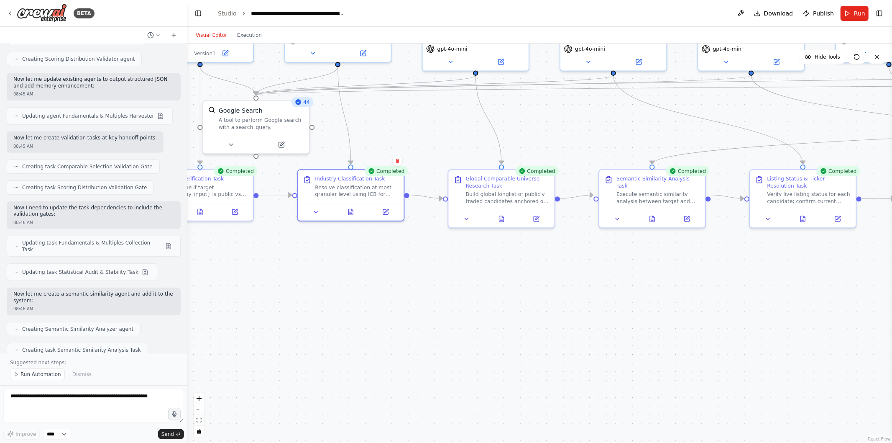
click at [783, 11] on span "Download" at bounding box center [778, 13] width 29 height 8
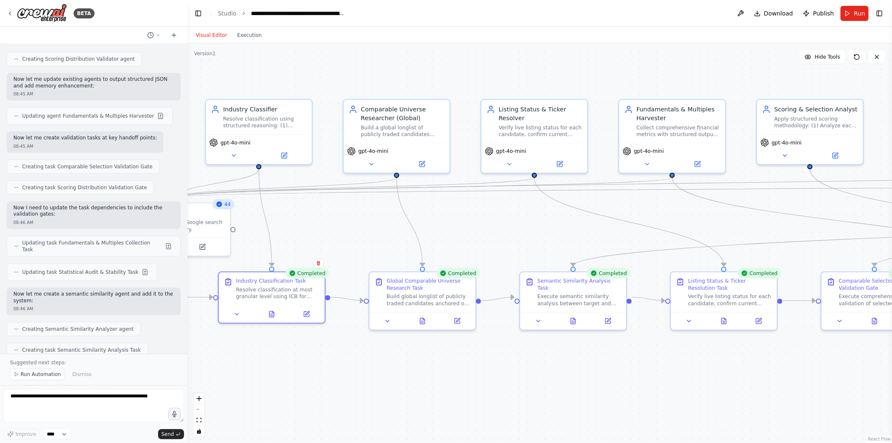
drag, startPoint x: 561, startPoint y: 95, endPoint x: 482, endPoint y: 197, distance: 129.1
click at [482, 197] on div ".deletable-edge-delete-btn { width: 20px; height: 20px; border: 0px solid #ffff…" at bounding box center [539, 242] width 705 height 399
click at [780, 13] on span "Download" at bounding box center [778, 13] width 29 height 8
drag, startPoint x: 680, startPoint y: 72, endPoint x: 561, endPoint y: 62, distance: 119.2
click at [561, 62] on div ".deletable-edge-delete-btn { width: 20px; height: 20px; border: 0px solid #ffff…" at bounding box center [539, 242] width 705 height 399
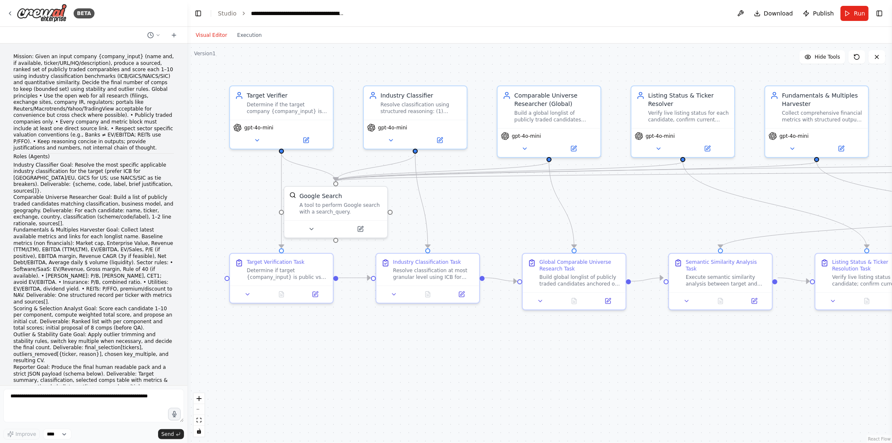
click at [790, 19] on button "Download" at bounding box center [774, 13] width 46 height 15
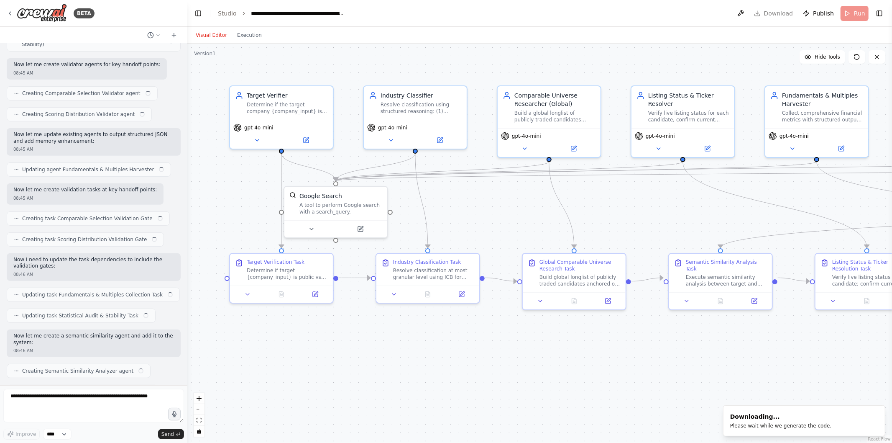
click at [790, 10] on header "**********" at bounding box center [539, 13] width 705 height 27
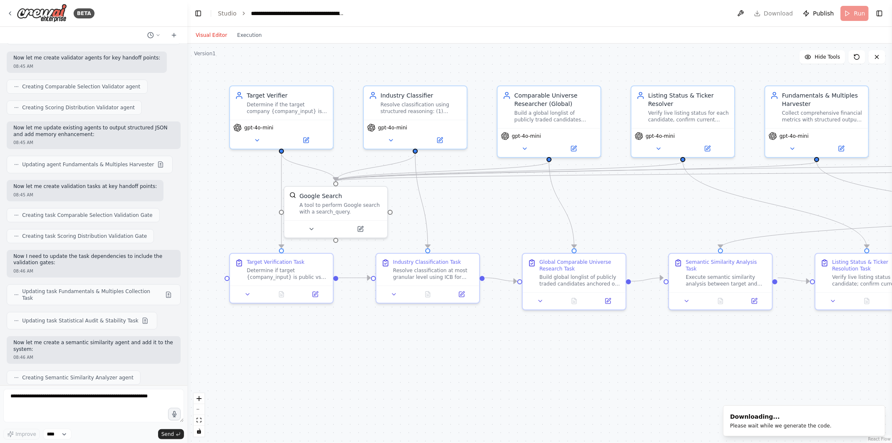
scroll to position [16298, 0]
